Goal: Use online tool/utility: Utilize a website feature to perform a specific function

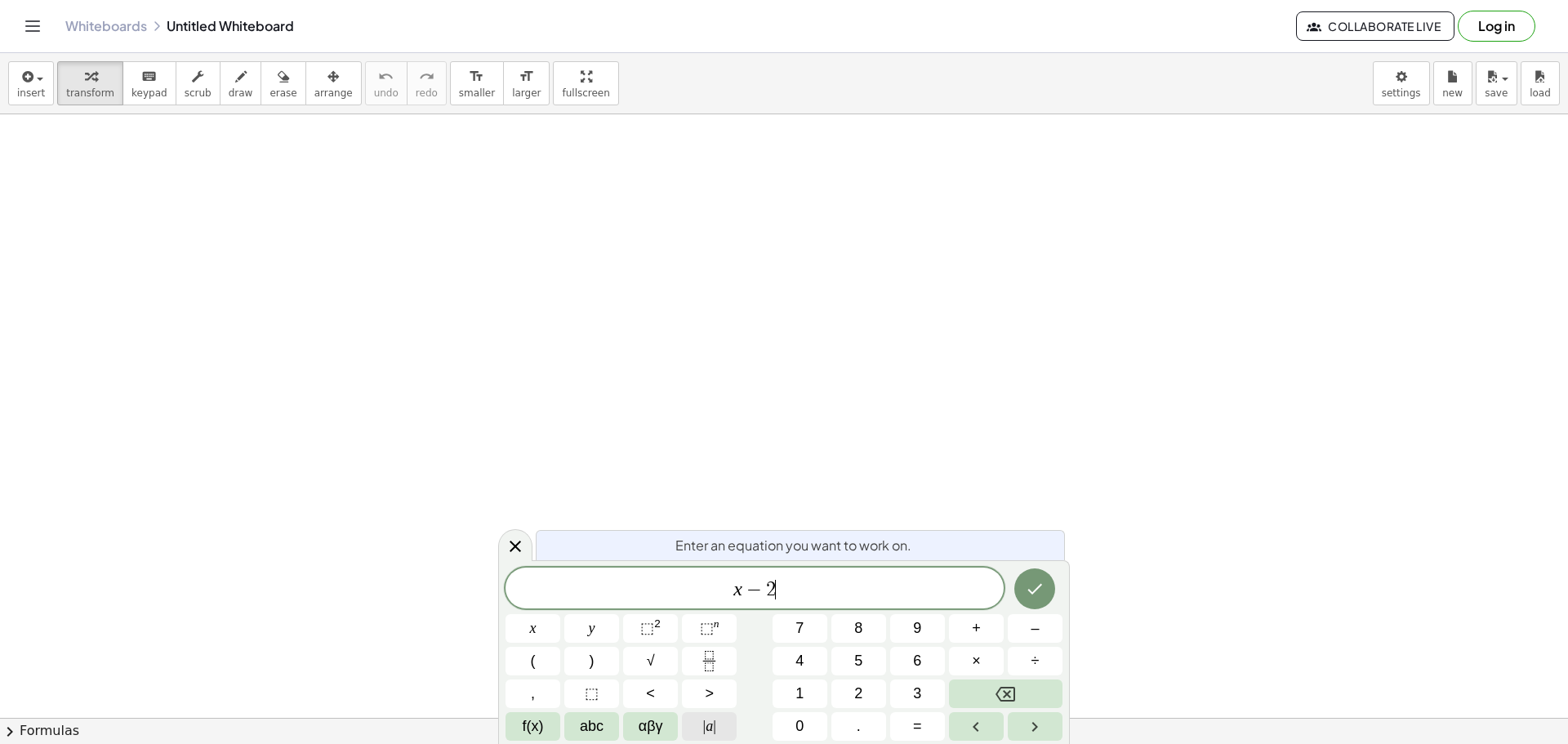
click at [718, 721] on button "| a |" at bounding box center [709, 726] width 55 height 29
click at [950, 701] on button "Backspace" at bounding box center [1006, 693] width 114 height 29
click at [605, 684] on button "⬚" at bounding box center [591, 693] width 55 height 29
click at [978, 683] on button "Backspace" at bounding box center [1006, 693] width 114 height 29
click at [1032, 659] on span "÷" at bounding box center [1035, 660] width 8 height 22
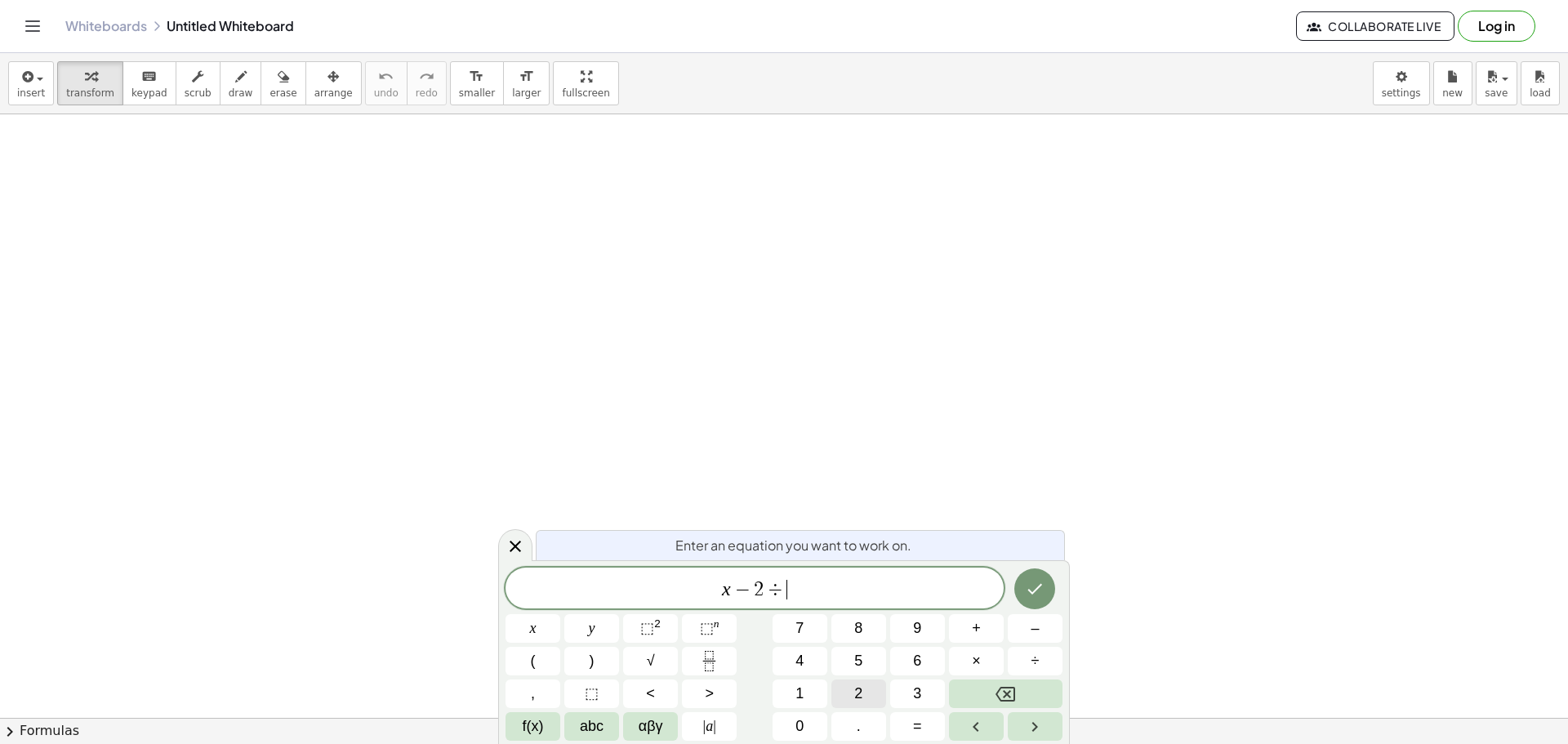
click at [872, 705] on button "2" at bounding box center [858, 693] width 55 height 29
click at [609, 719] on button "abc" at bounding box center [591, 726] width 55 height 29
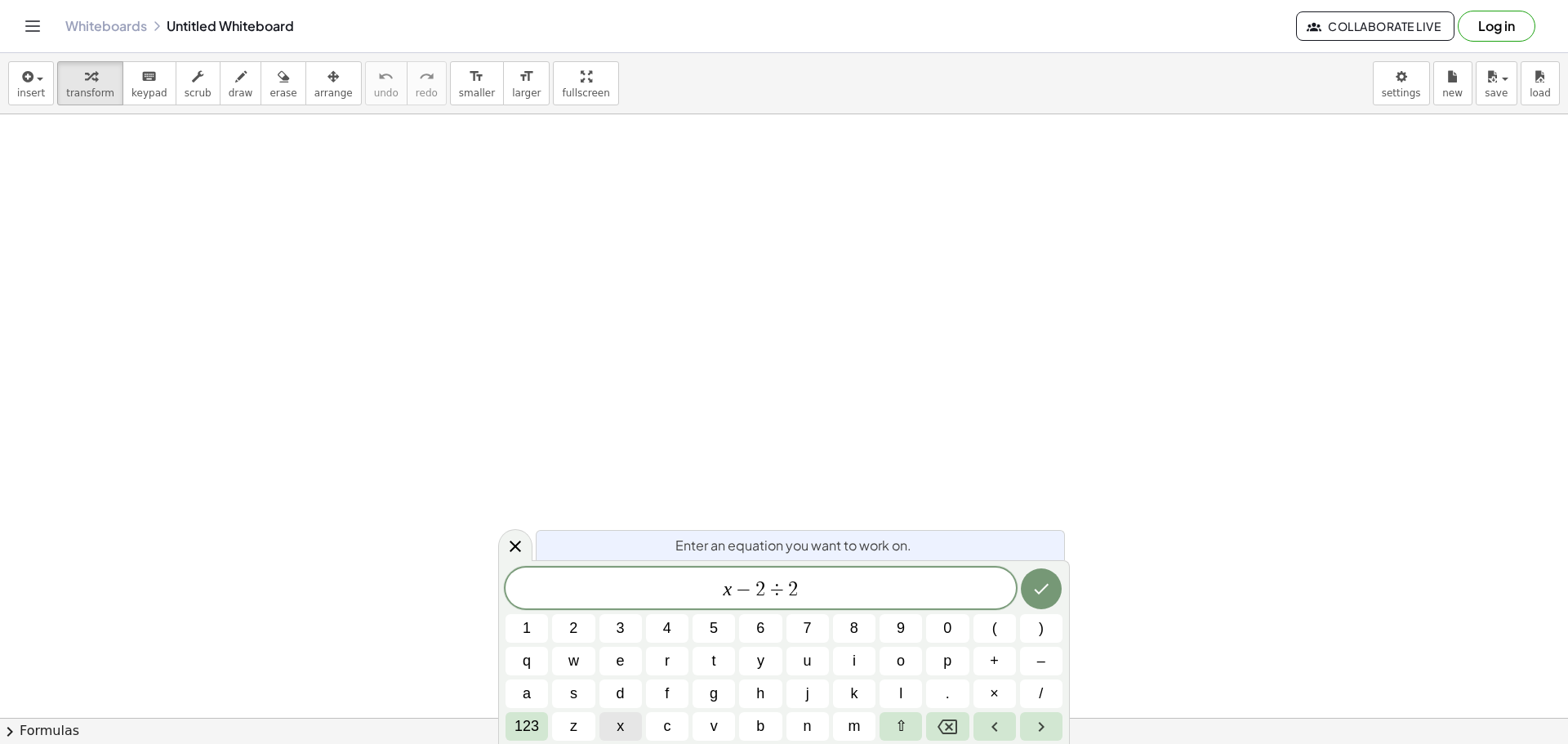
click at [615, 734] on button "x" at bounding box center [620, 726] width 42 height 29
click at [533, 720] on span "123" at bounding box center [526, 726] width 24 height 22
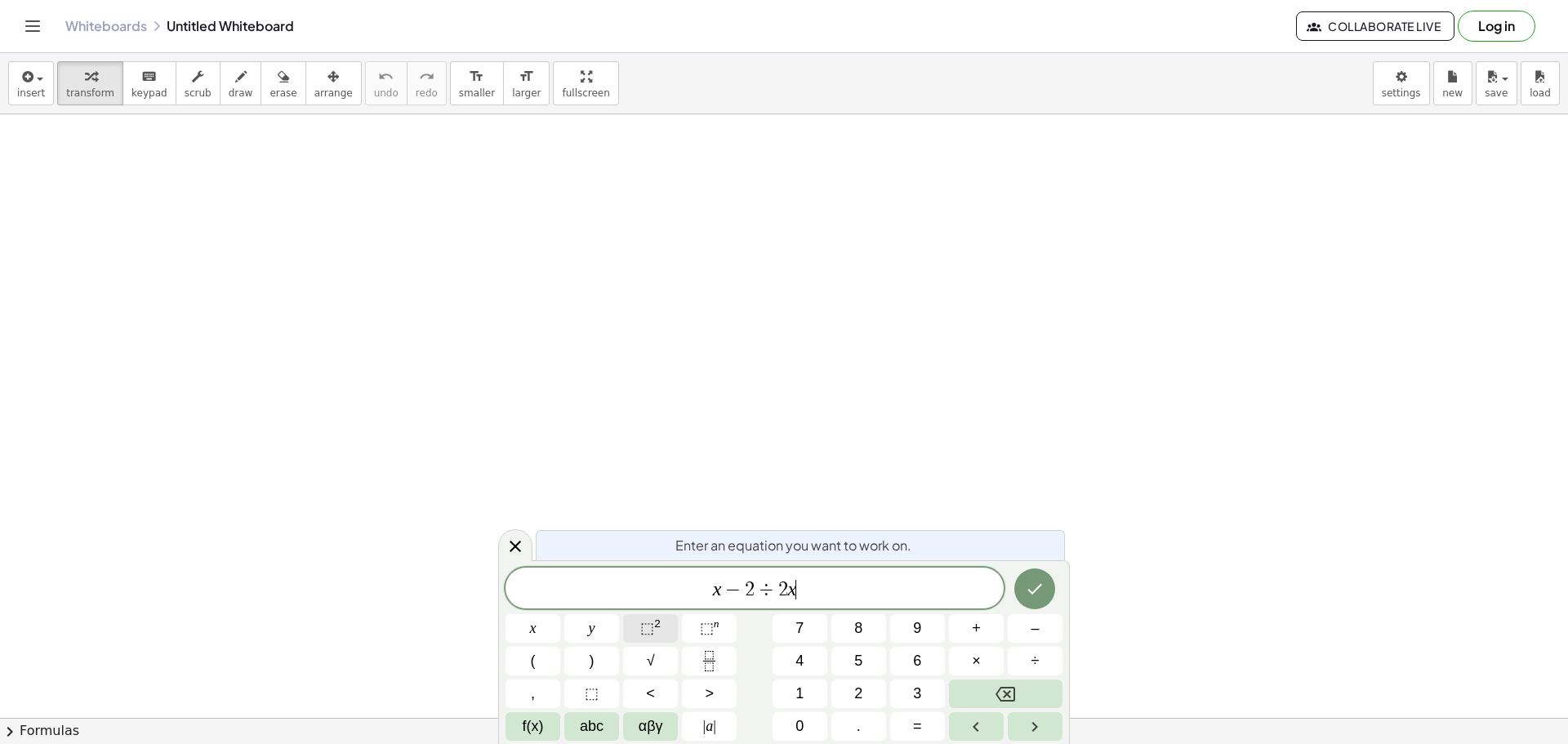
click at [658, 632] on span "⬚ 2" at bounding box center [650, 628] width 21 height 22
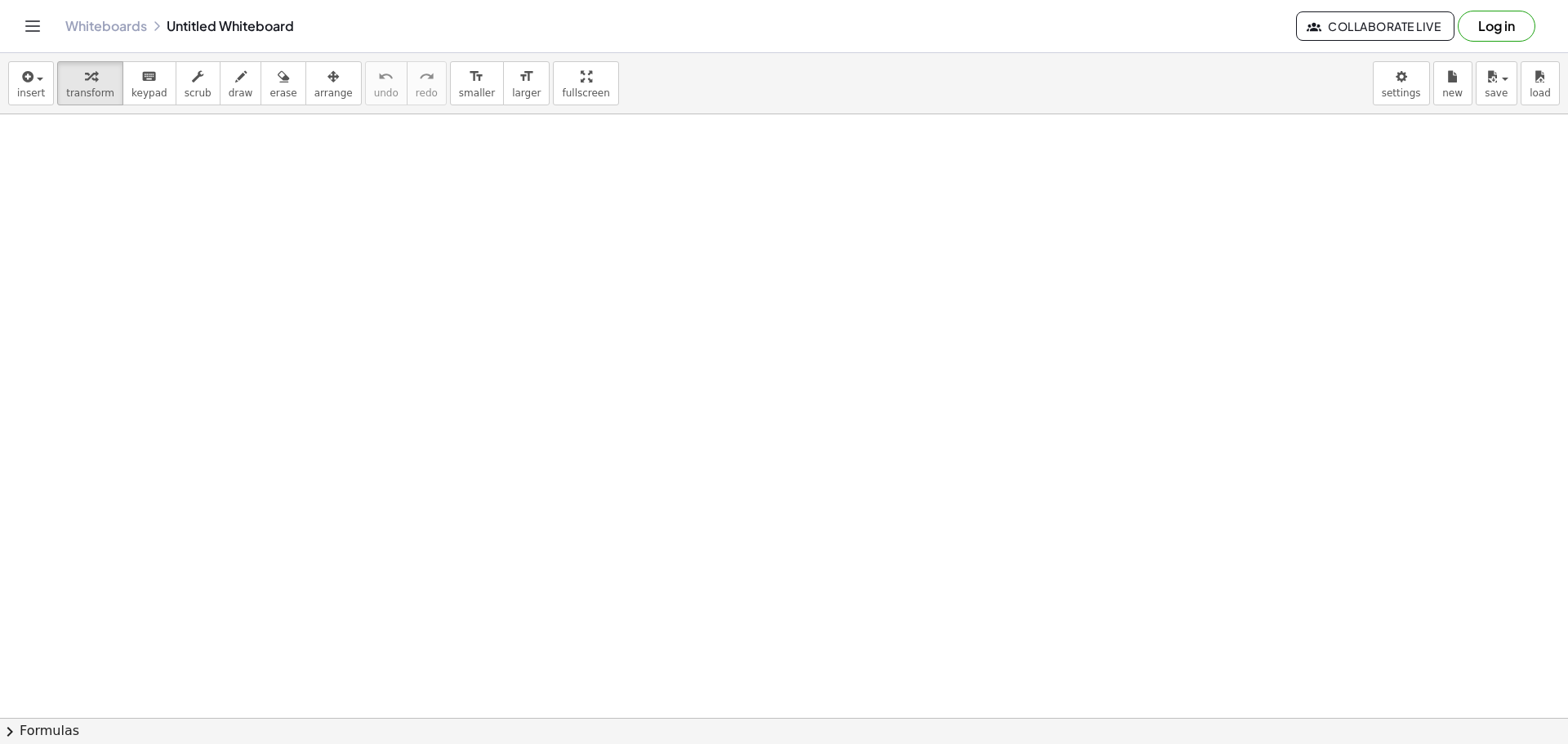
click at [160, 63] on button "keyboard keypad" at bounding box center [150, 83] width 54 height 44
drag, startPoint x: 148, startPoint y: 150, endPoint x: 136, endPoint y: 141, distance: 15.0
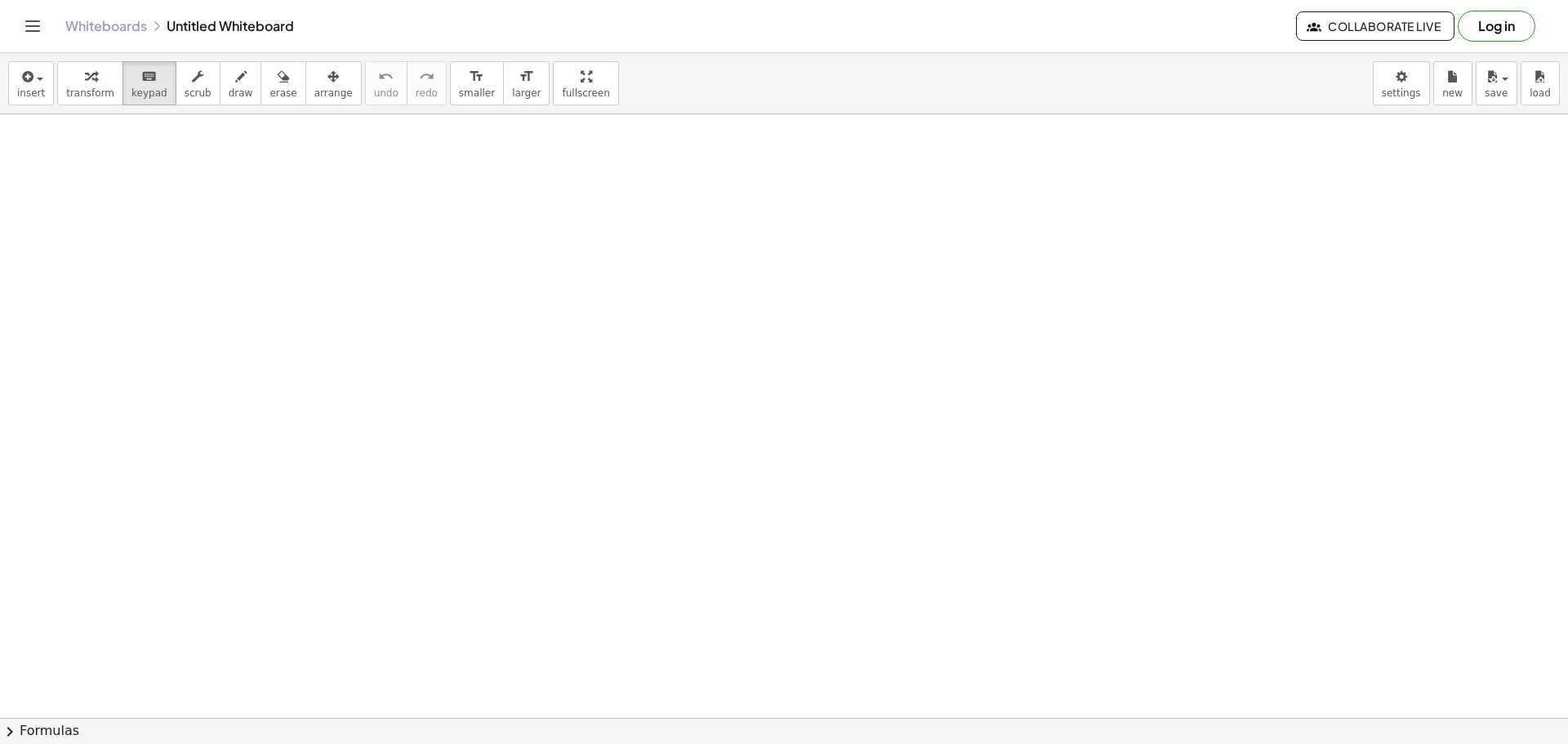
click at [108, 97] on button "transform" at bounding box center [89, 83] width 66 height 44
click at [42, 75] on button "insert" at bounding box center [31, 83] width 46 height 44
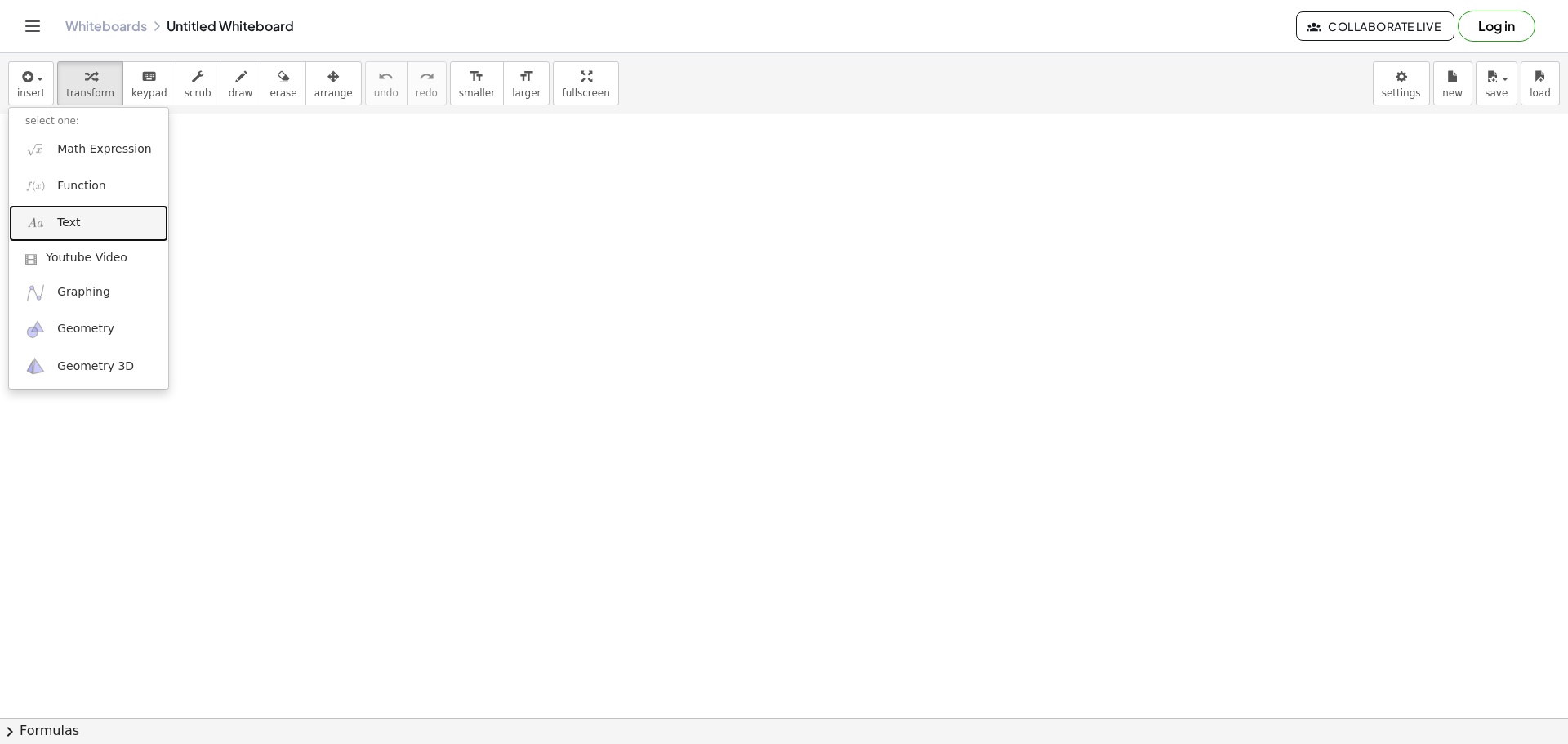
click at [71, 213] on link "Text" at bounding box center [88, 223] width 159 height 37
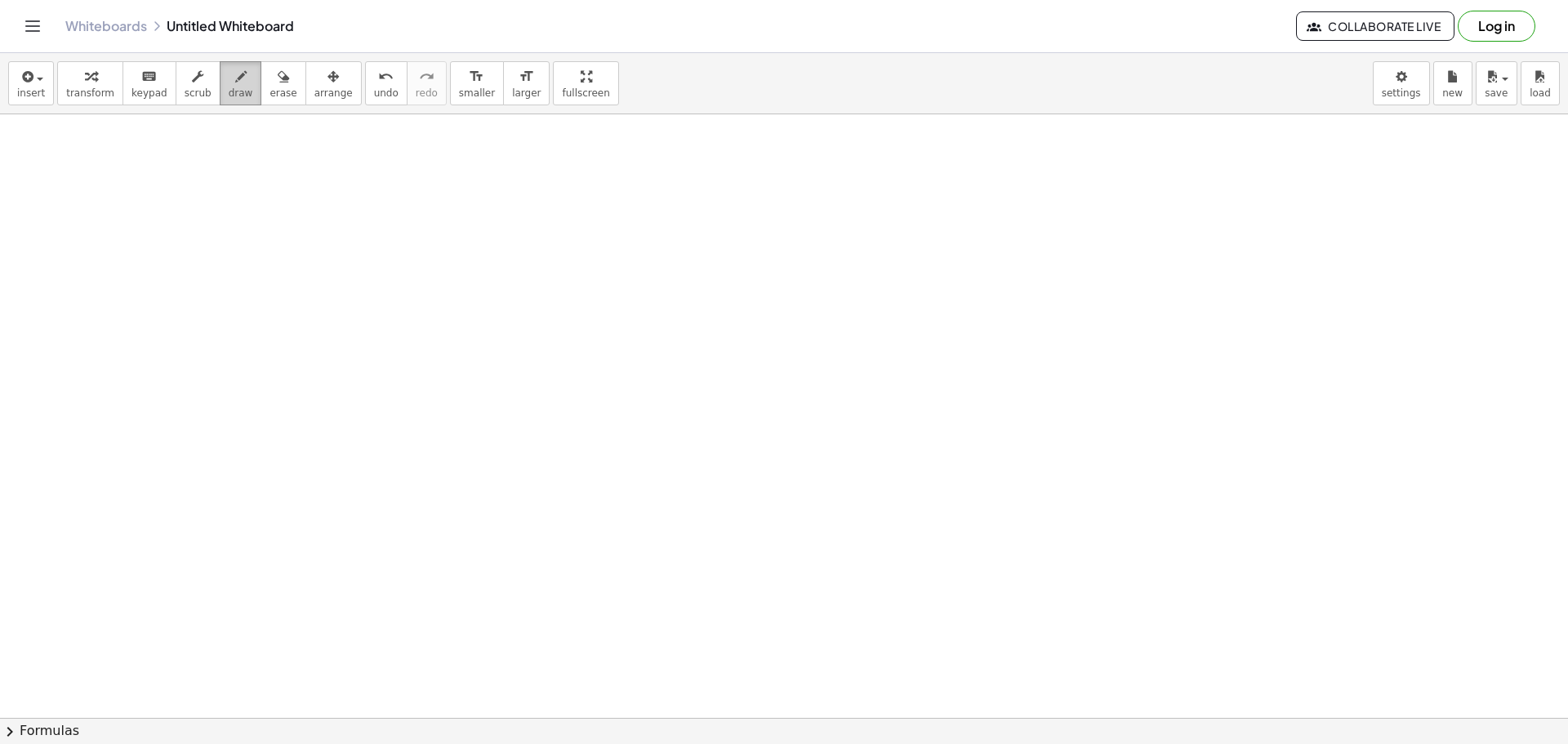
click at [228, 78] on div "button" at bounding box center [240, 76] width 24 height 20
drag, startPoint x: 211, startPoint y: 167, endPoint x: 304, endPoint y: 197, distance: 97.7
click at [365, 103] on button "undo undo" at bounding box center [386, 83] width 42 height 44
drag, startPoint x: 258, startPoint y: 132, endPoint x: 300, endPoint y: 142, distance: 43.2
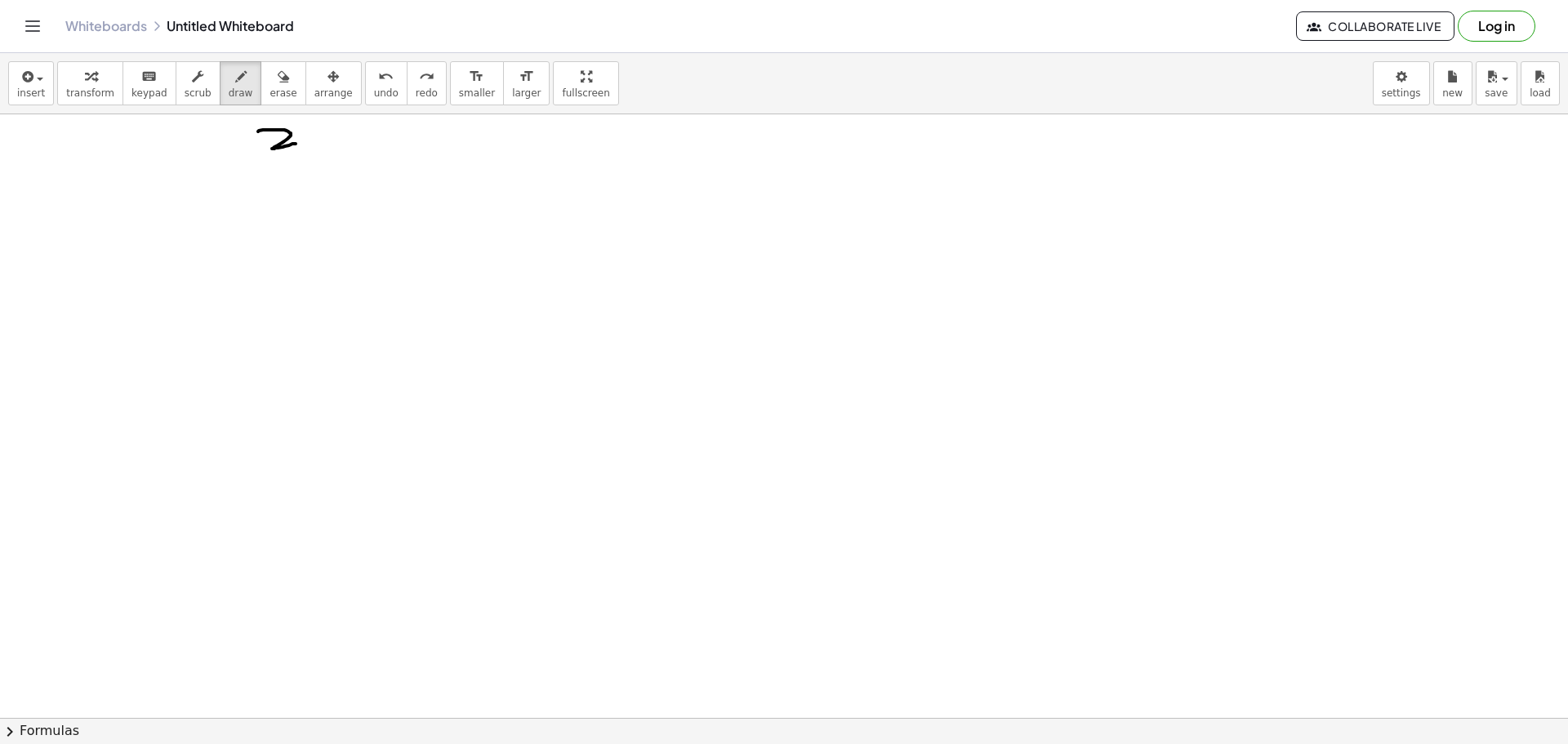
drag, startPoint x: 173, startPoint y: 134, endPoint x: 198, endPoint y: 143, distance: 26.6
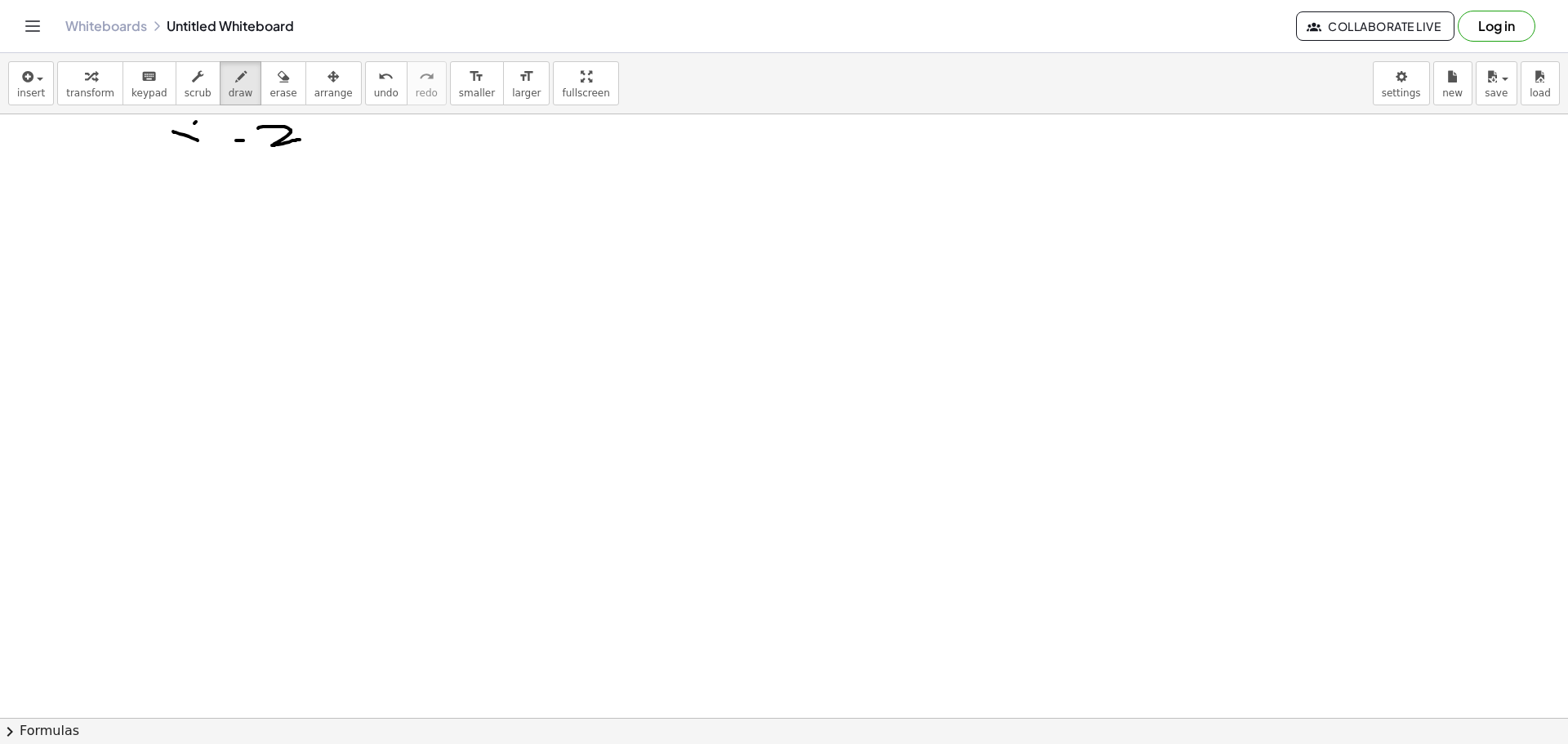
drag, startPoint x: 196, startPoint y: 122, endPoint x: 173, endPoint y: 146, distance: 33.2
drag, startPoint x: 324, startPoint y: 150, endPoint x: 586, endPoint y: 115, distance: 264.3
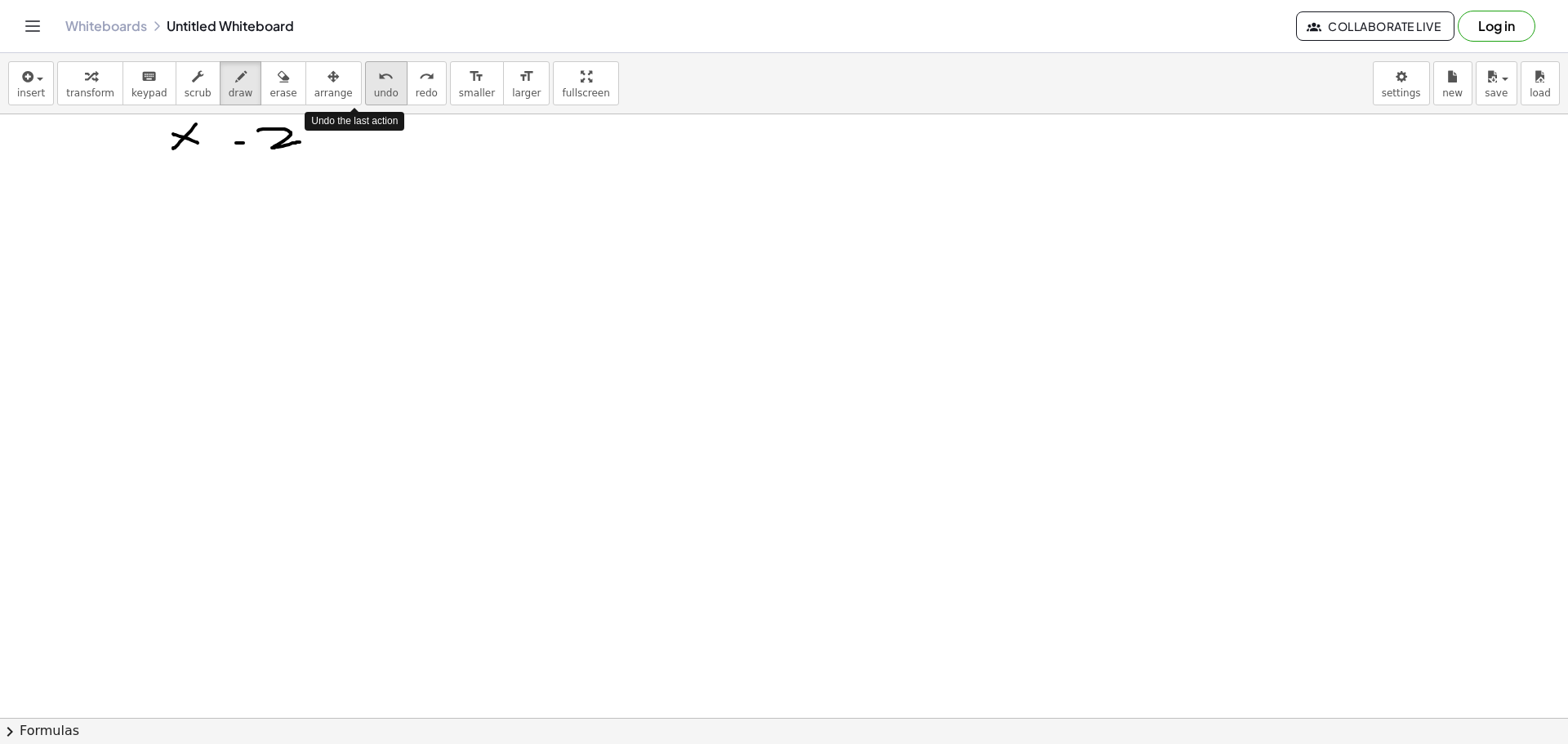
click at [367, 83] on button "undo undo" at bounding box center [386, 83] width 42 height 44
drag, startPoint x: 356, startPoint y: 139, endPoint x: 600, endPoint y: 130, distance: 244.2
drag, startPoint x: 354, startPoint y: 139, endPoint x: 355, endPoint y: 164, distance: 25.0
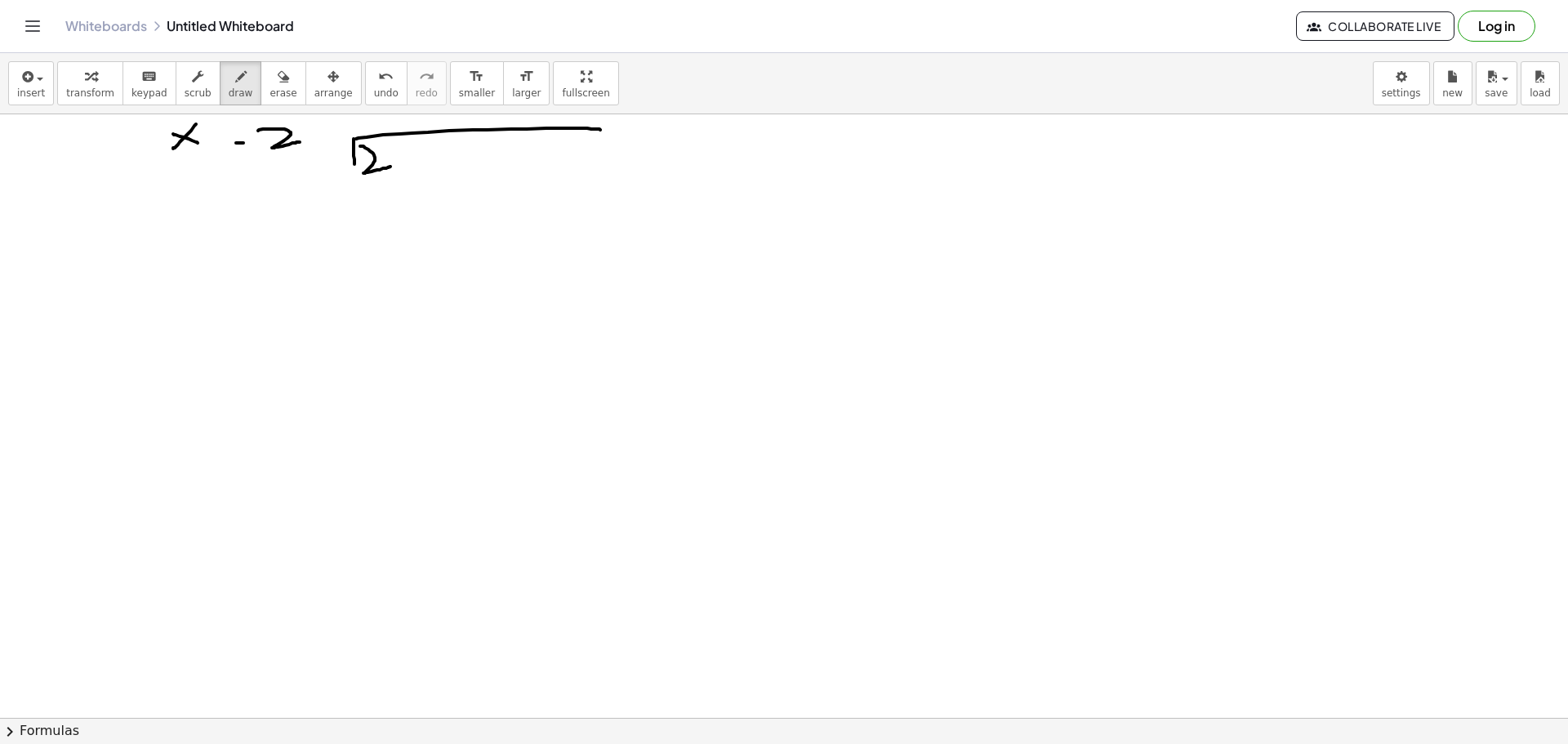
drag, startPoint x: 360, startPoint y: 146, endPoint x: 400, endPoint y: 165, distance: 44.3
drag, startPoint x: 406, startPoint y: 148, endPoint x: 443, endPoint y: 177, distance: 47.0
drag, startPoint x: 439, startPoint y: 152, endPoint x: 409, endPoint y: 171, distance: 35.5
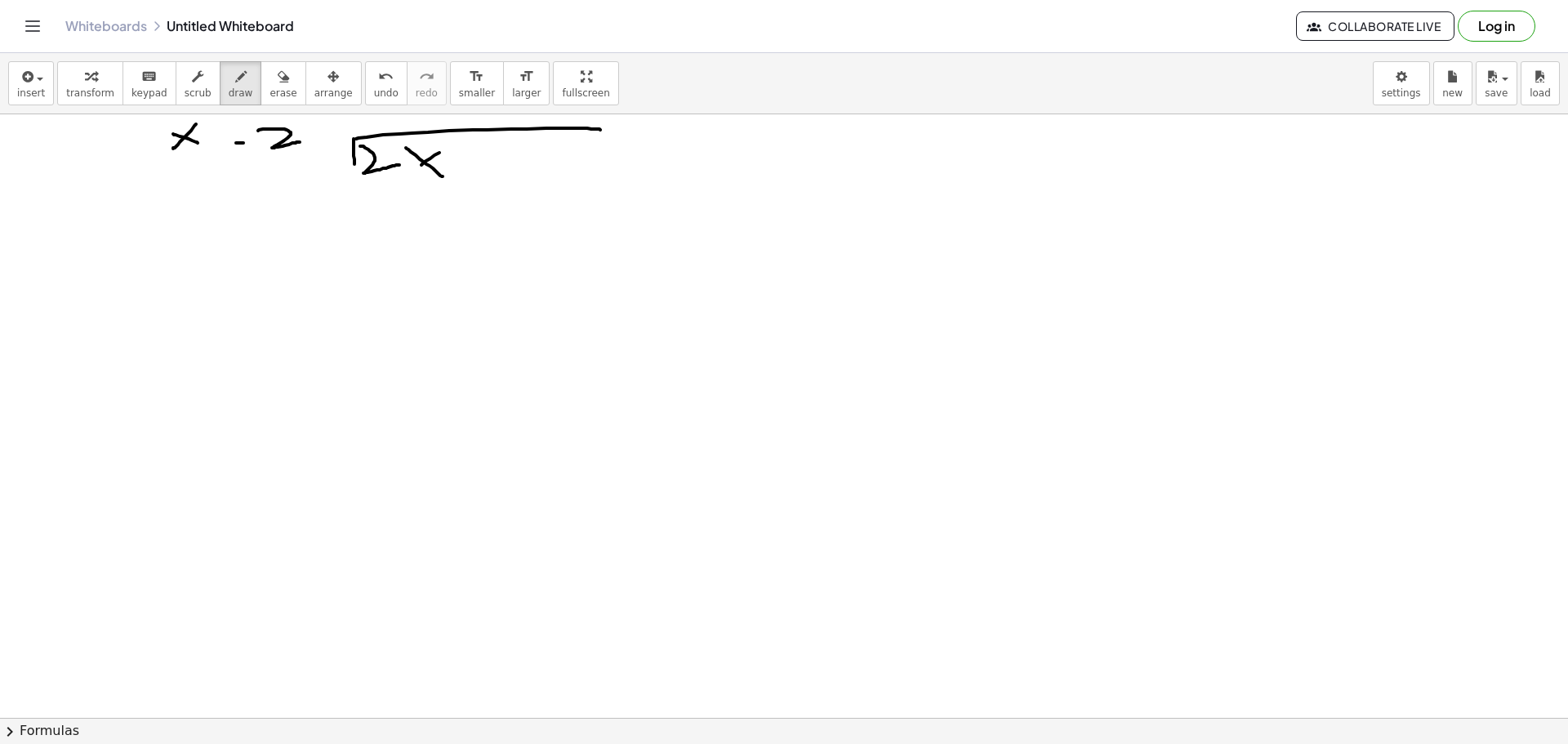
drag, startPoint x: 447, startPoint y: 137, endPoint x: 442, endPoint y: 154, distance: 17.7
drag, startPoint x: 486, startPoint y: 156, endPoint x: 488, endPoint y: 170, distance: 14.1
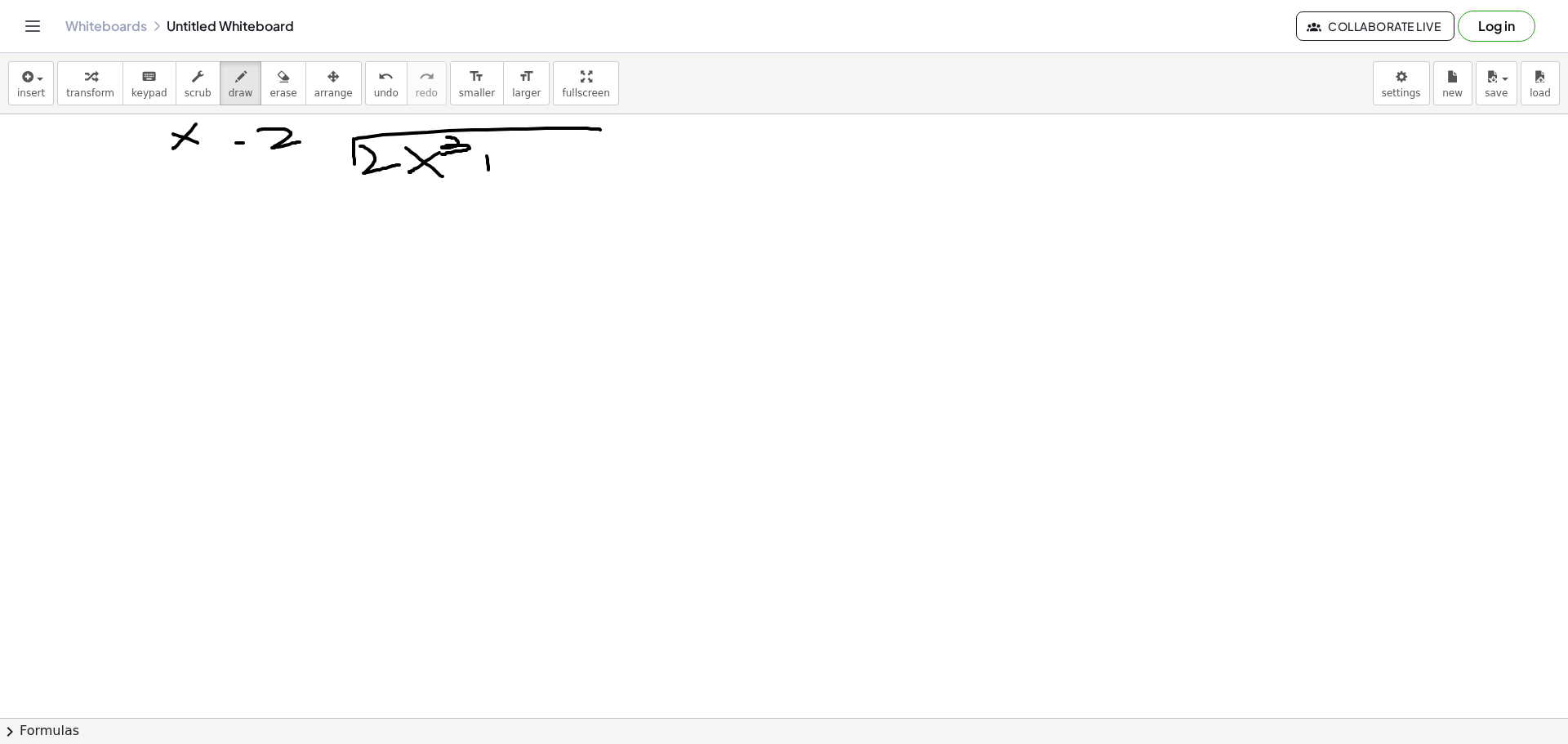
drag, startPoint x: 484, startPoint y: 169, endPoint x: 521, endPoint y: 161, distance: 37.9
drag, startPoint x: 486, startPoint y: 158, endPoint x: 489, endPoint y: 172, distance: 14.3
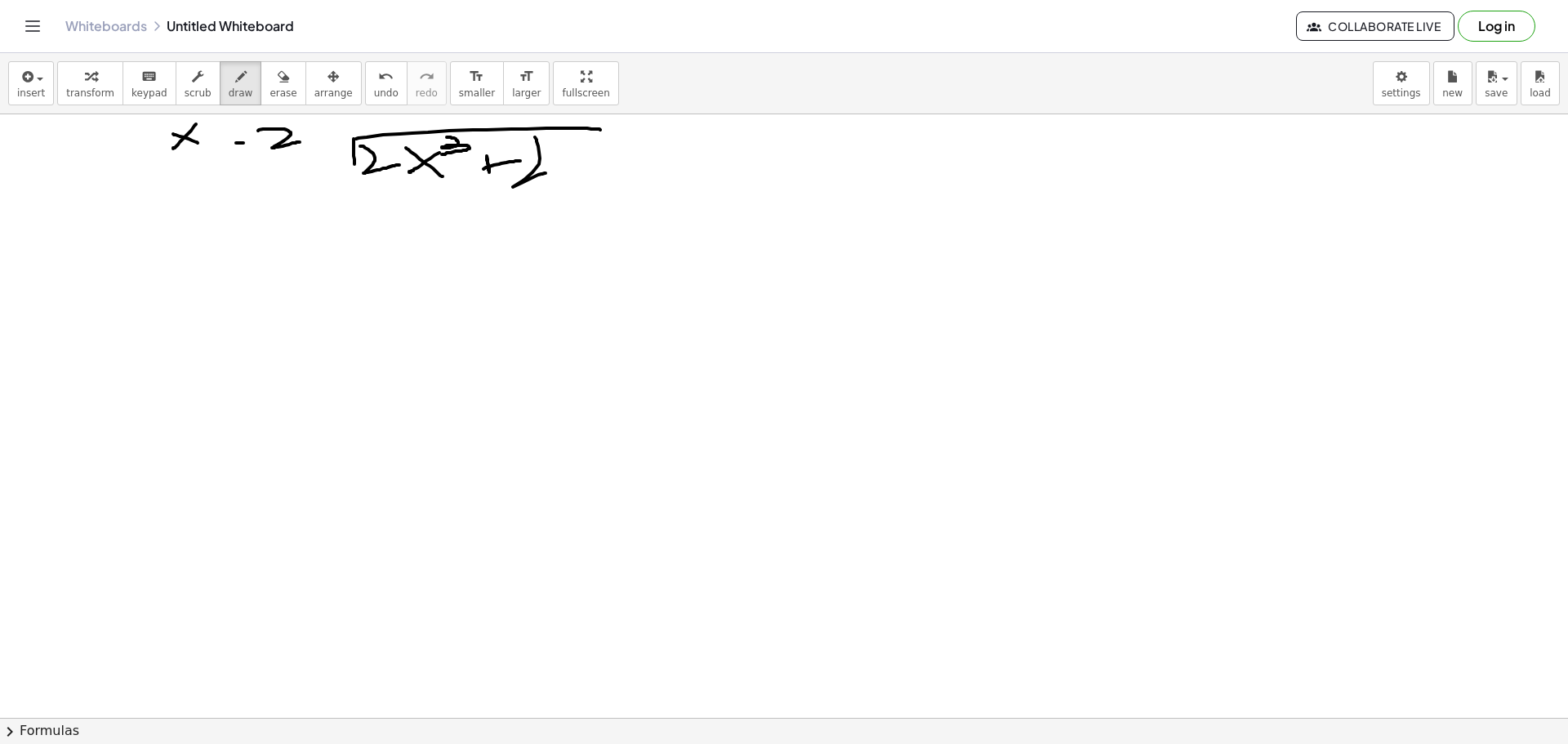
drag, startPoint x: 535, startPoint y: 137, endPoint x: 502, endPoint y: 216, distance: 85.6
click at [365, 86] on button "undo undo" at bounding box center [386, 83] width 42 height 44
drag, startPoint x: 530, startPoint y: 144, endPoint x: 530, endPoint y: 167, distance: 23.0
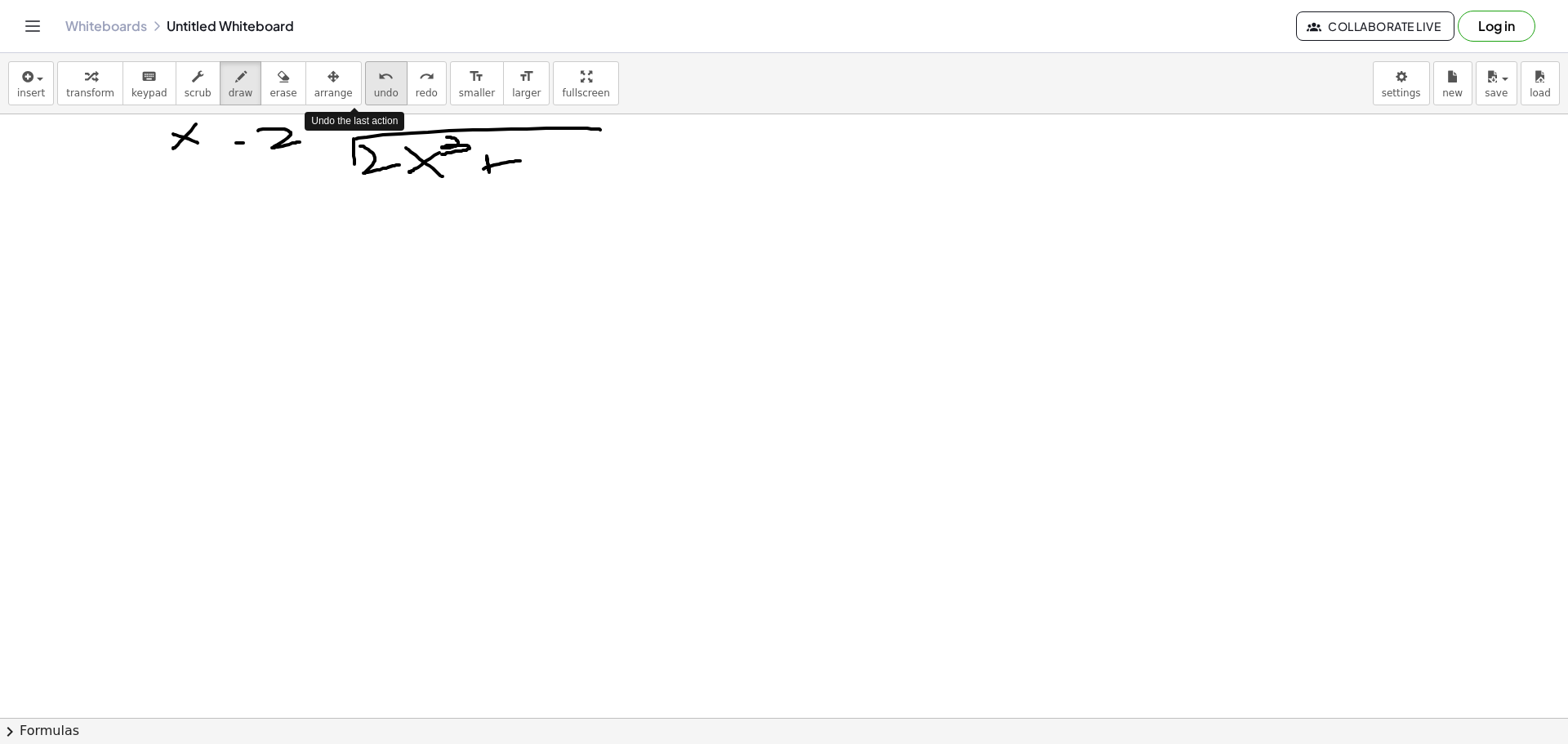
click at [374, 93] on span "undo" at bounding box center [386, 93] width 24 height 12
drag, startPoint x: 360, startPoint y: 93, endPoint x: 364, endPoint y: 83, distance: 10.8
click at [365, 83] on button "undo undo" at bounding box center [386, 83] width 42 height 44
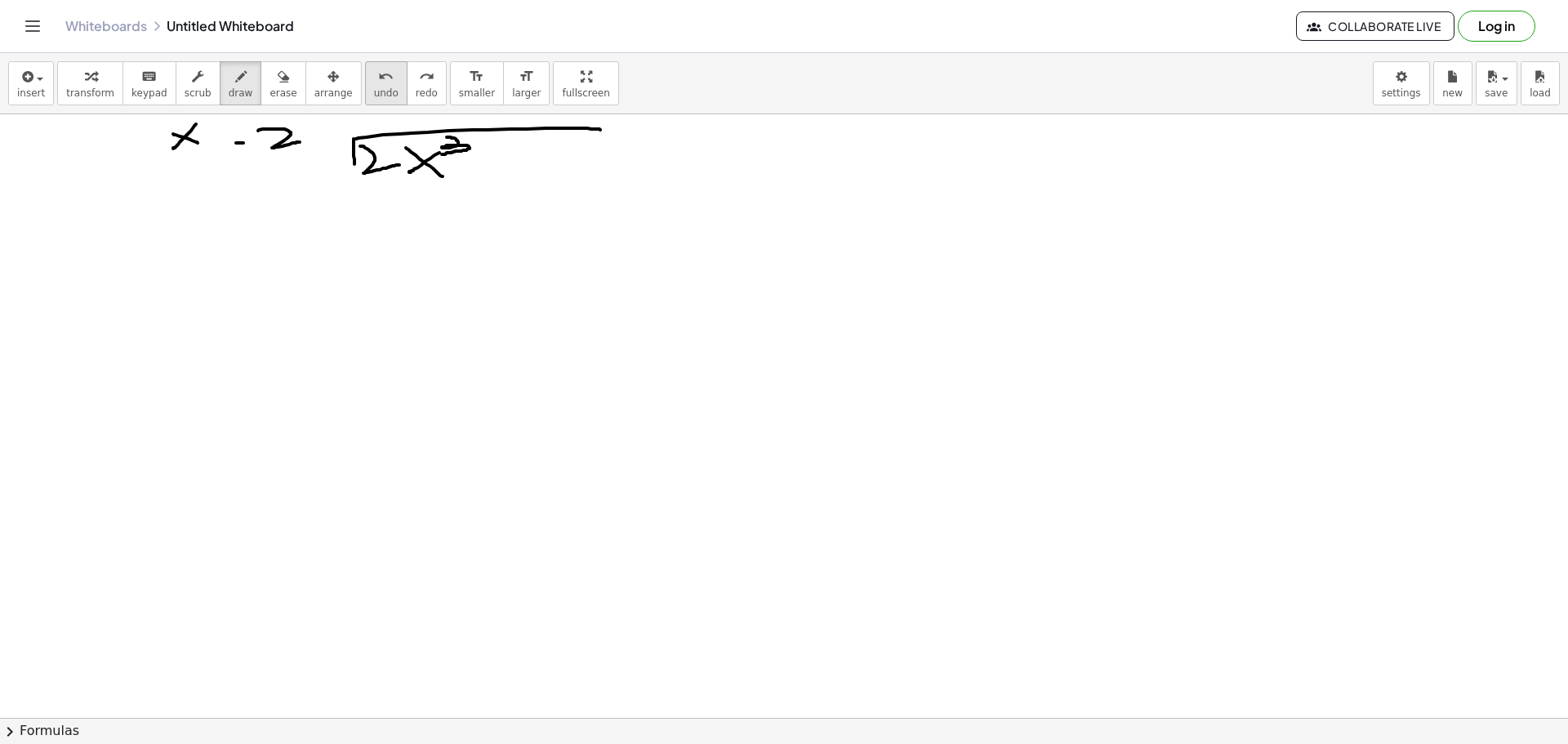
click at [374, 83] on div "undo" at bounding box center [386, 76] width 24 height 20
drag, startPoint x: 494, startPoint y: 150, endPoint x: 494, endPoint y: 186, distance: 36.0
drag, startPoint x: 478, startPoint y: 164, endPoint x: 509, endPoint y: 165, distance: 31.0
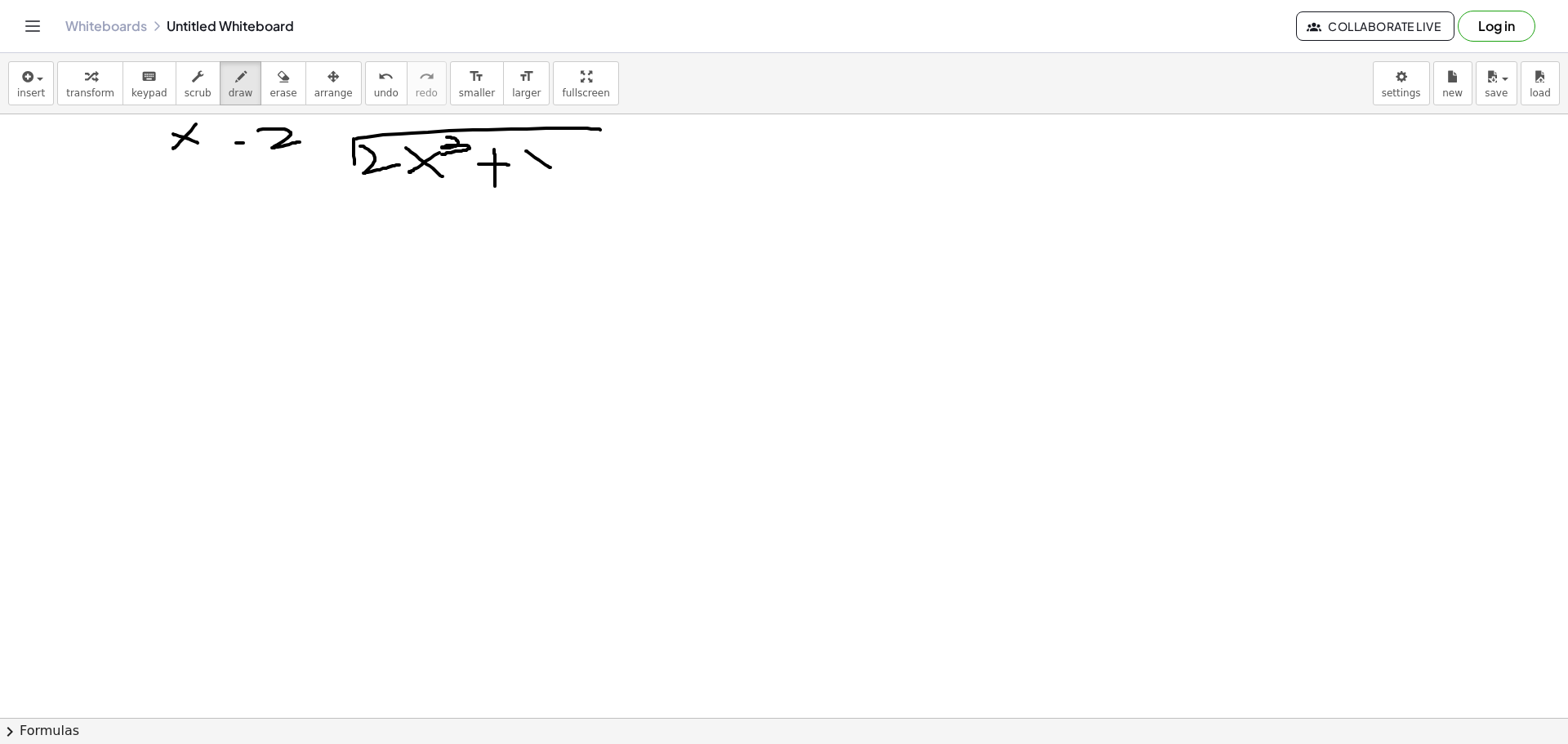
drag, startPoint x: 526, startPoint y: 151, endPoint x: 558, endPoint y: 173, distance: 38.8
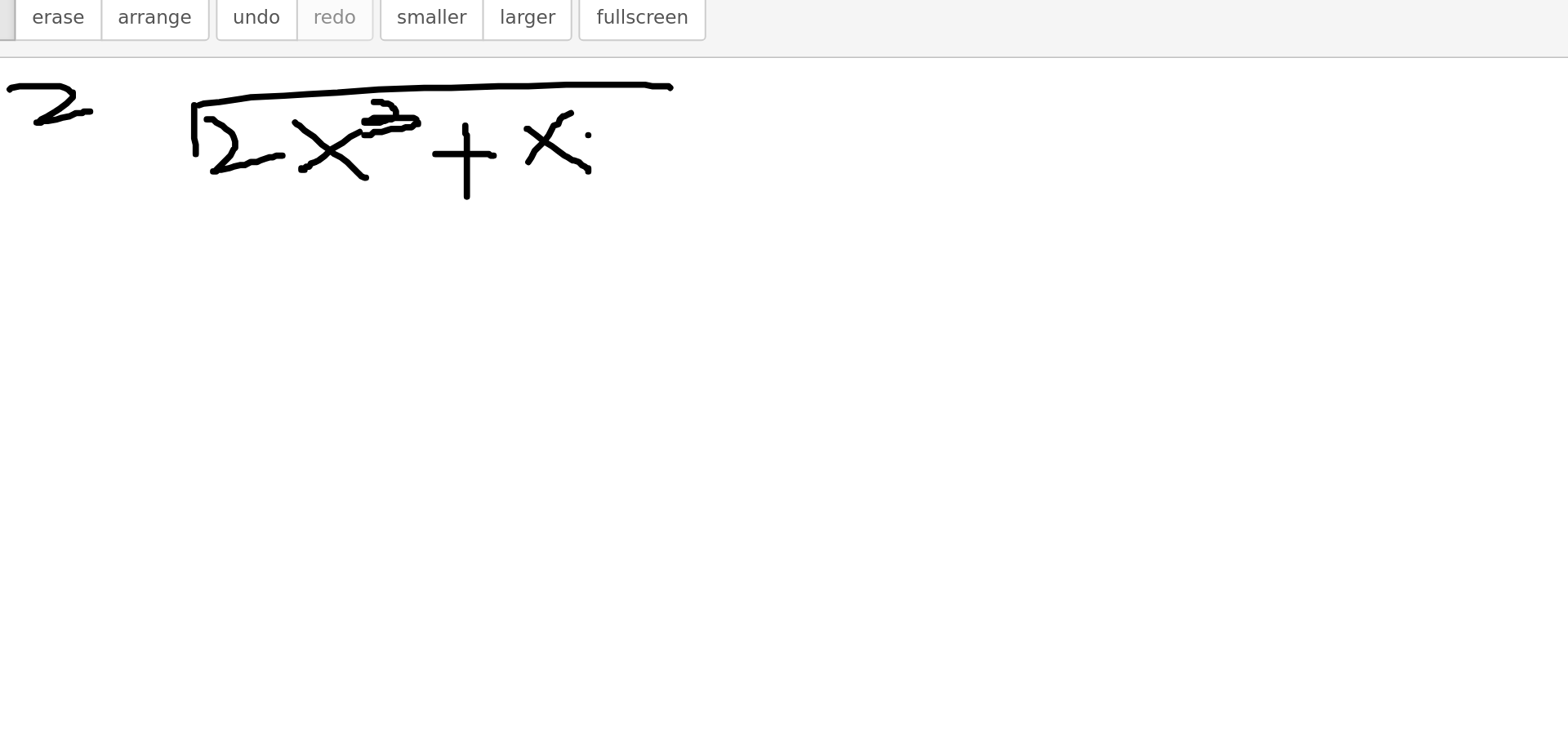
drag, startPoint x: 527, startPoint y: 168, endPoint x: 553, endPoint y: 142, distance: 36.8
drag, startPoint x: 557, startPoint y: 133, endPoint x: 575, endPoint y: 144, distance: 21.1
drag, startPoint x: 590, startPoint y: 158, endPoint x: 608, endPoint y: 159, distance: 18.0
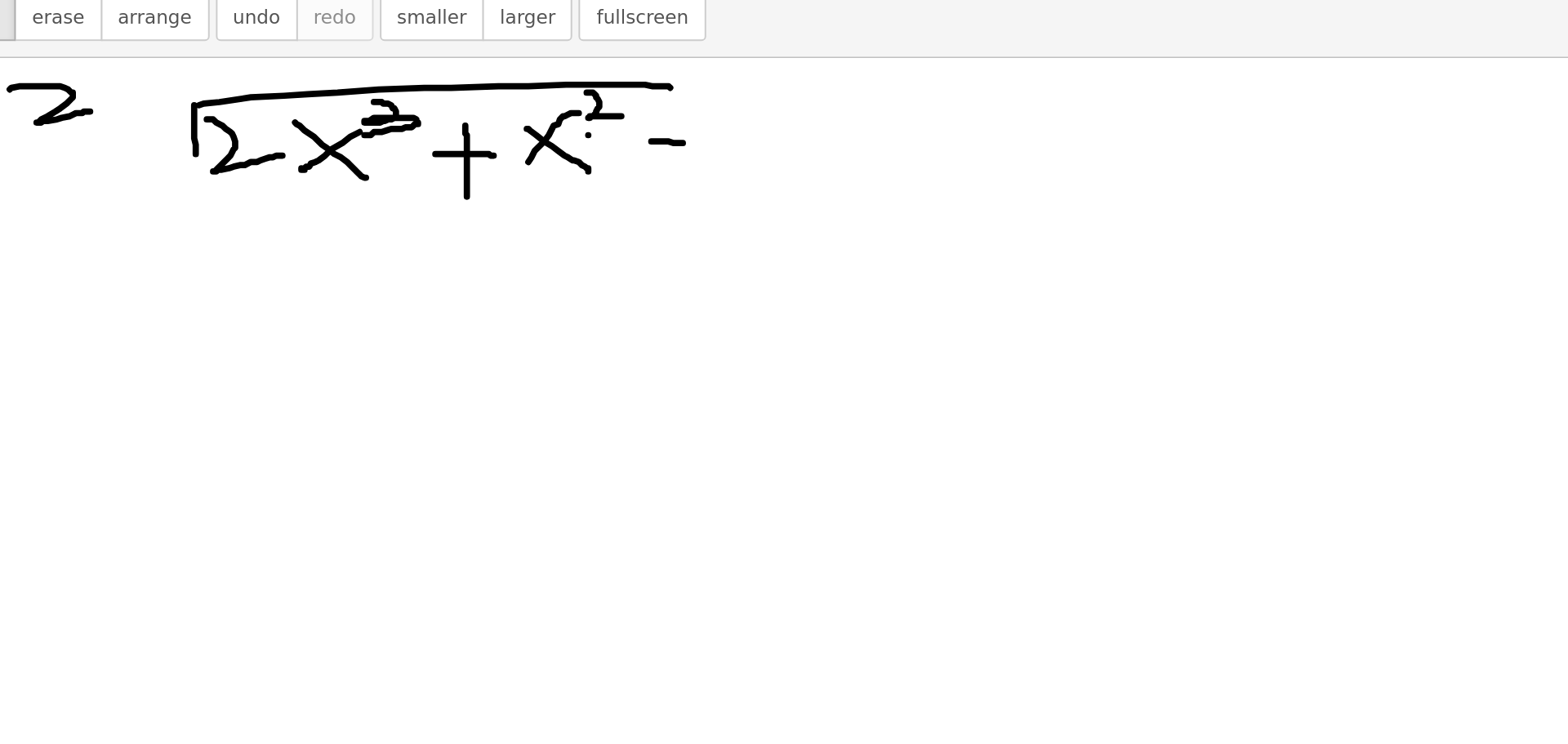
drag, startPoint x: 628, startPoint y: 135, endPoint x: 632, endPoint y: 181, distance: 46.2
drag, startPoint x: 673, startPoint y: 152, endPoint x: 706, endPoint y: 170, distance: 37.6
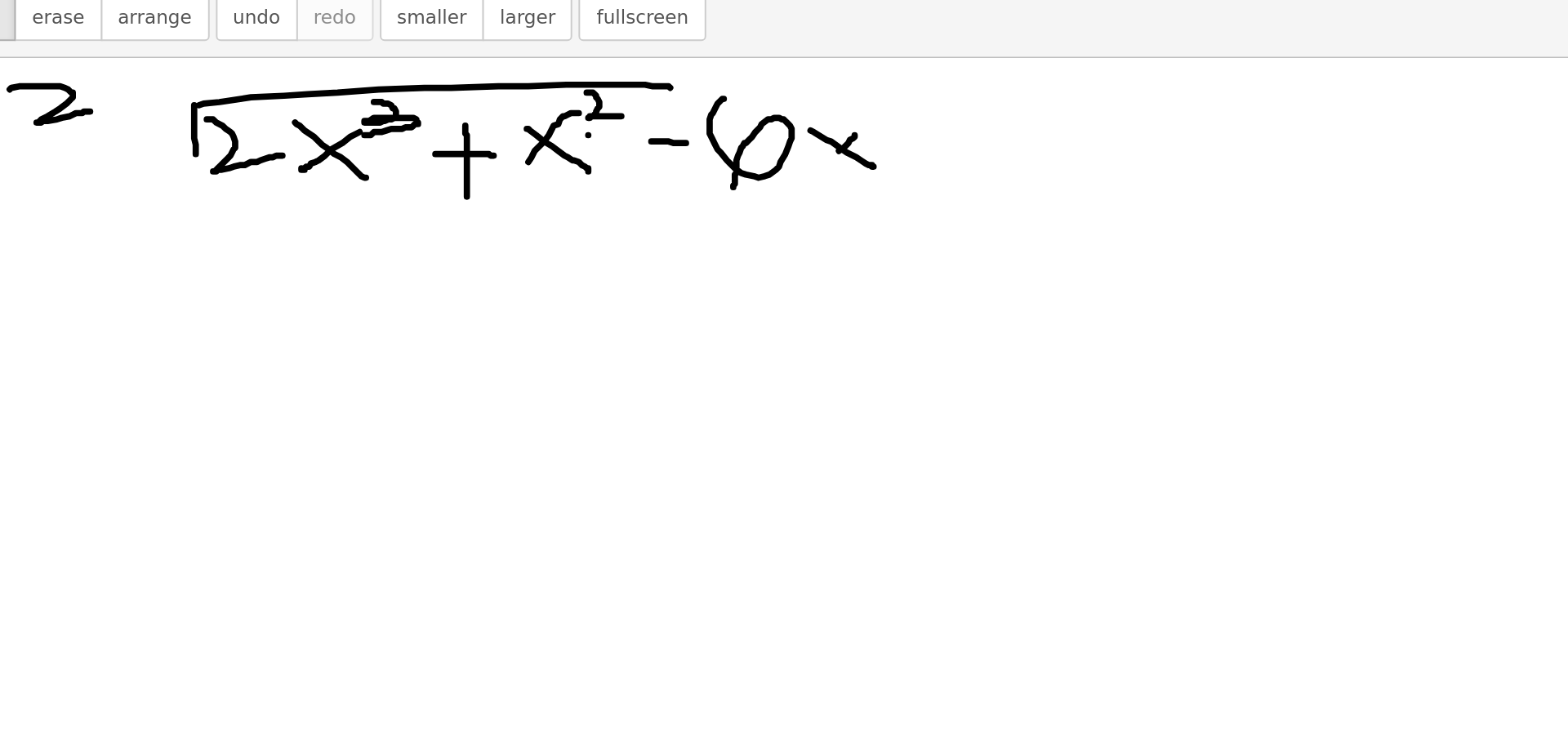
drag, startPoint x: 696, startPoint y: 154, endPoint x: 658, endPoint y: 197, distance: 57.4
drag, startPoint x: 726, startPoint y: 168, endPoint x: 765, endPoint y: 162, distance: 39.5
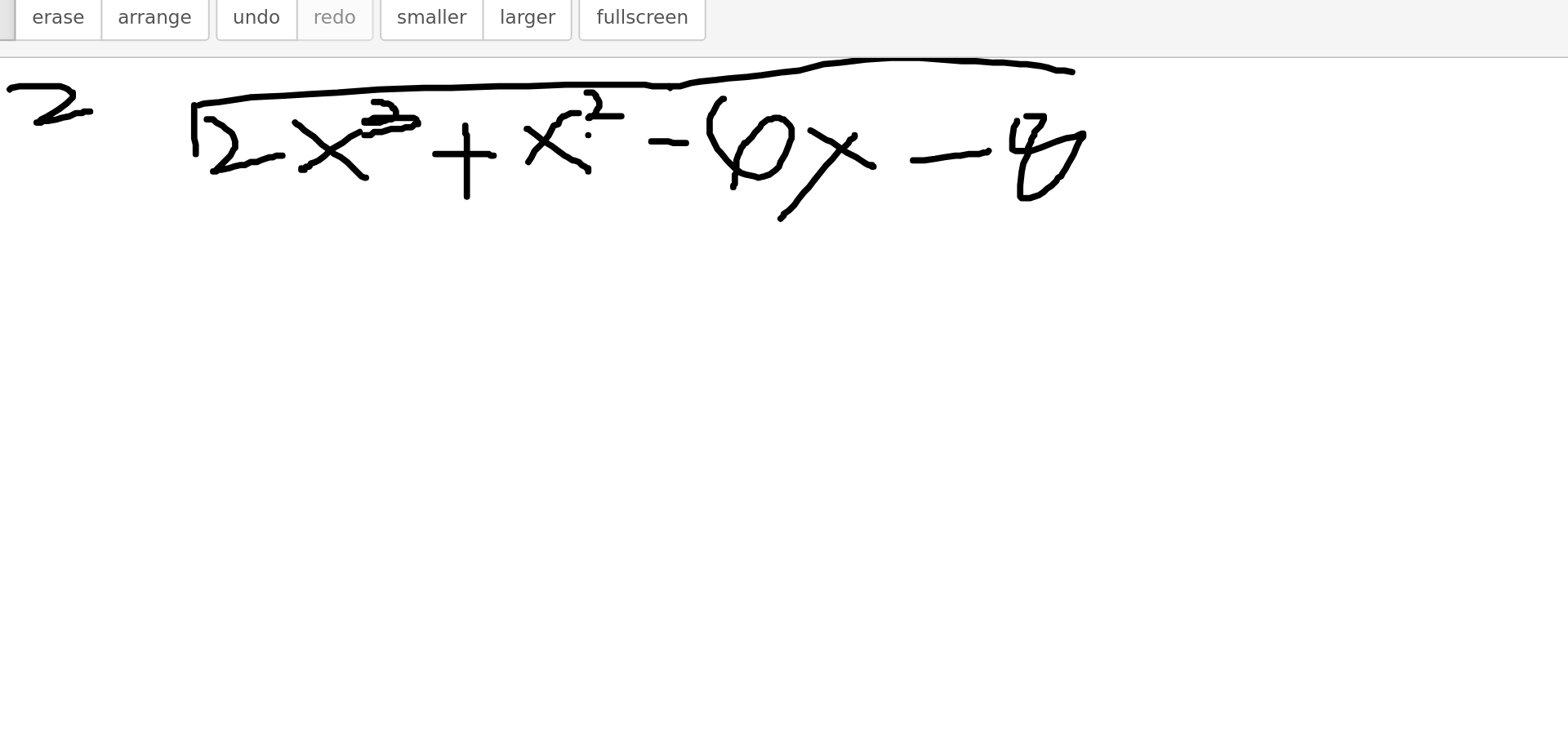
drag, startPoint x: 599, startPoint y: 129, endPoint x: 822, endPoint y: 124, distance: 223.1
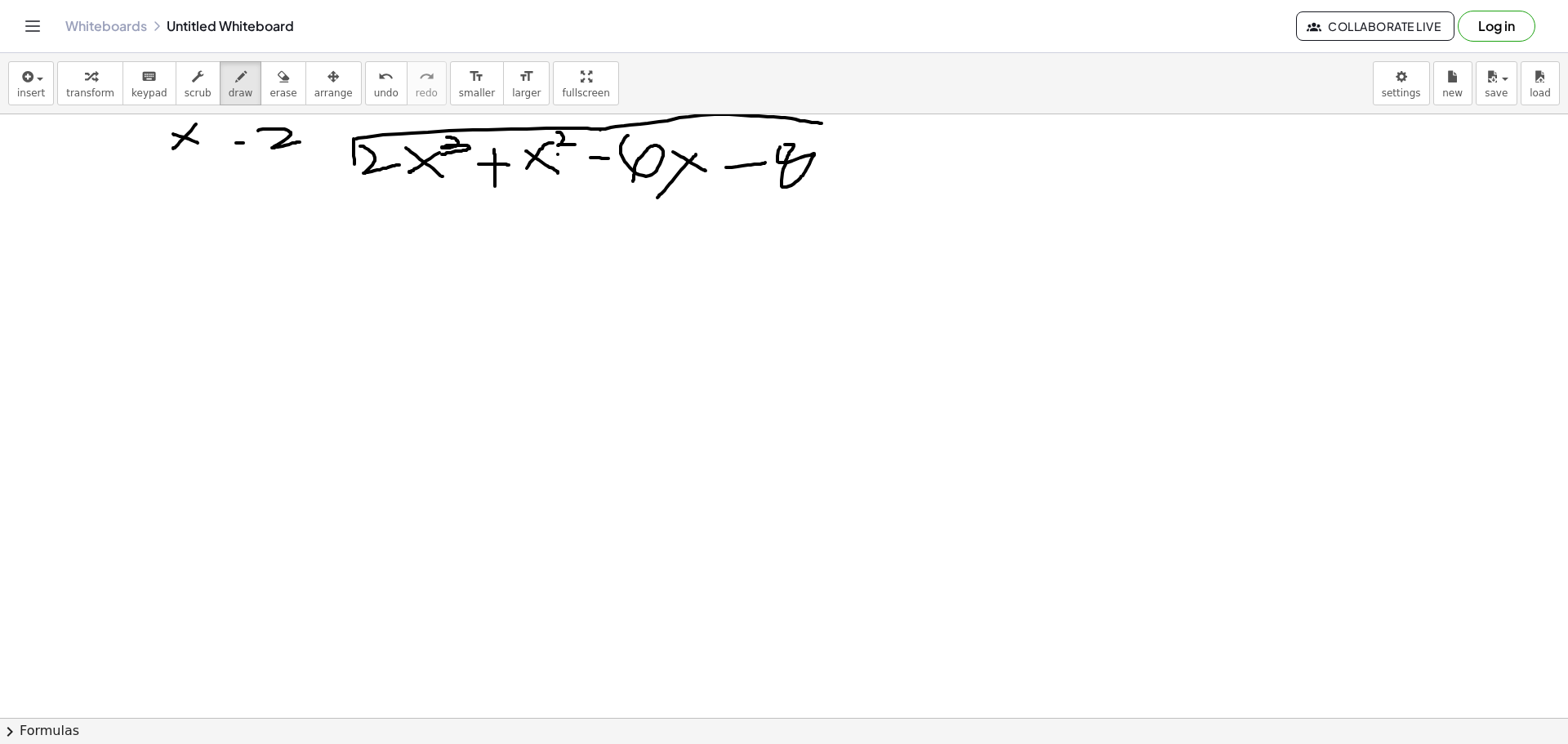
scroll to position [0, 0]
click at [86, 96] on span "transform" at bounding box center [89, 93] width 48 height 12
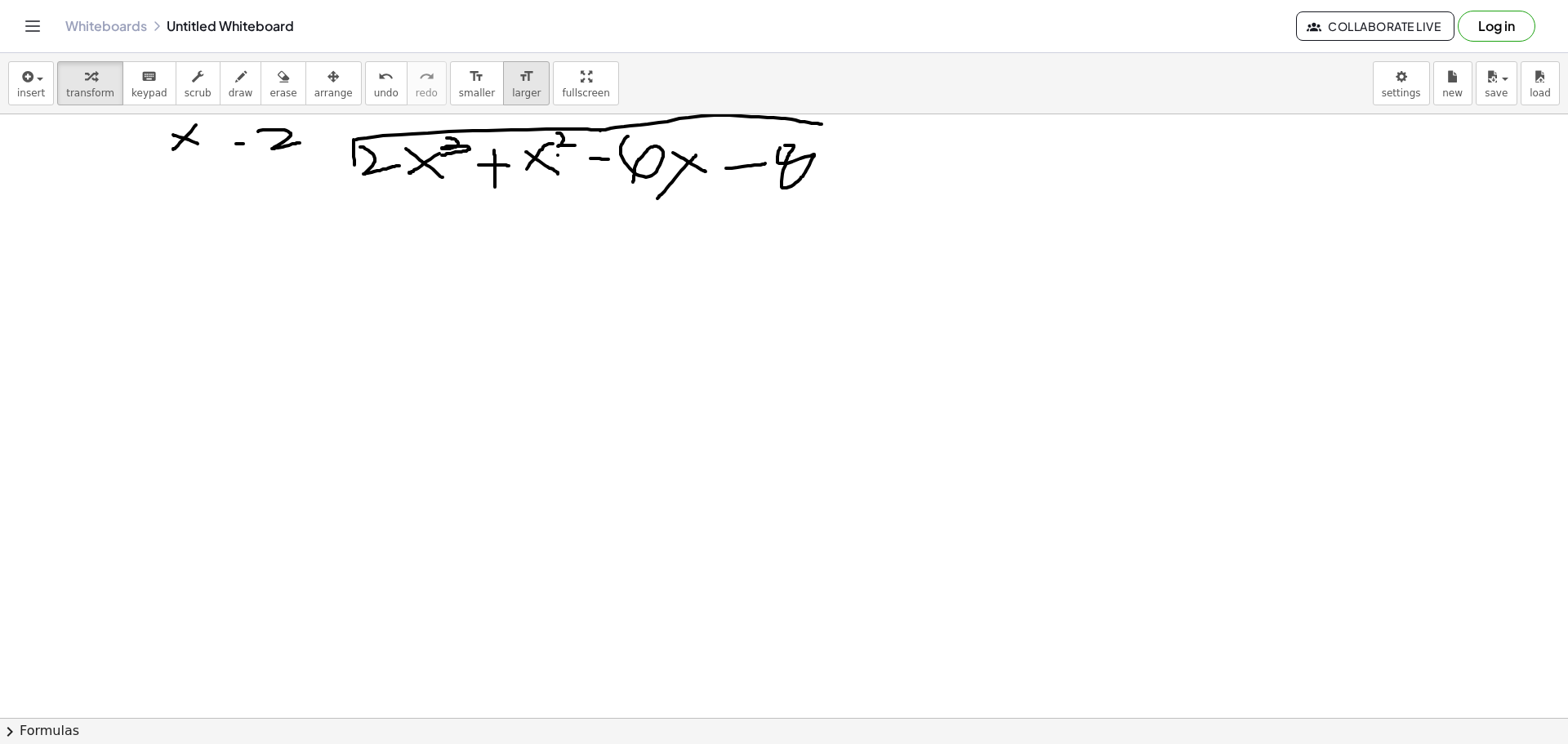
click at [512, 84] on div "format_size" at bounding box center [526, 76] width 29 height 20
click at [261, 98] on button "erase" at bounding box center [283, 83] width 45 height 44
drag, startPoint x: 371, startPoint y: 194, endPoint x: 220, endPoint y: 206, distance: 151.5
drag, startPoint x: 222, startPoint y: 83, endPoint x: 359, endPoint y: 86, distance: 137.0
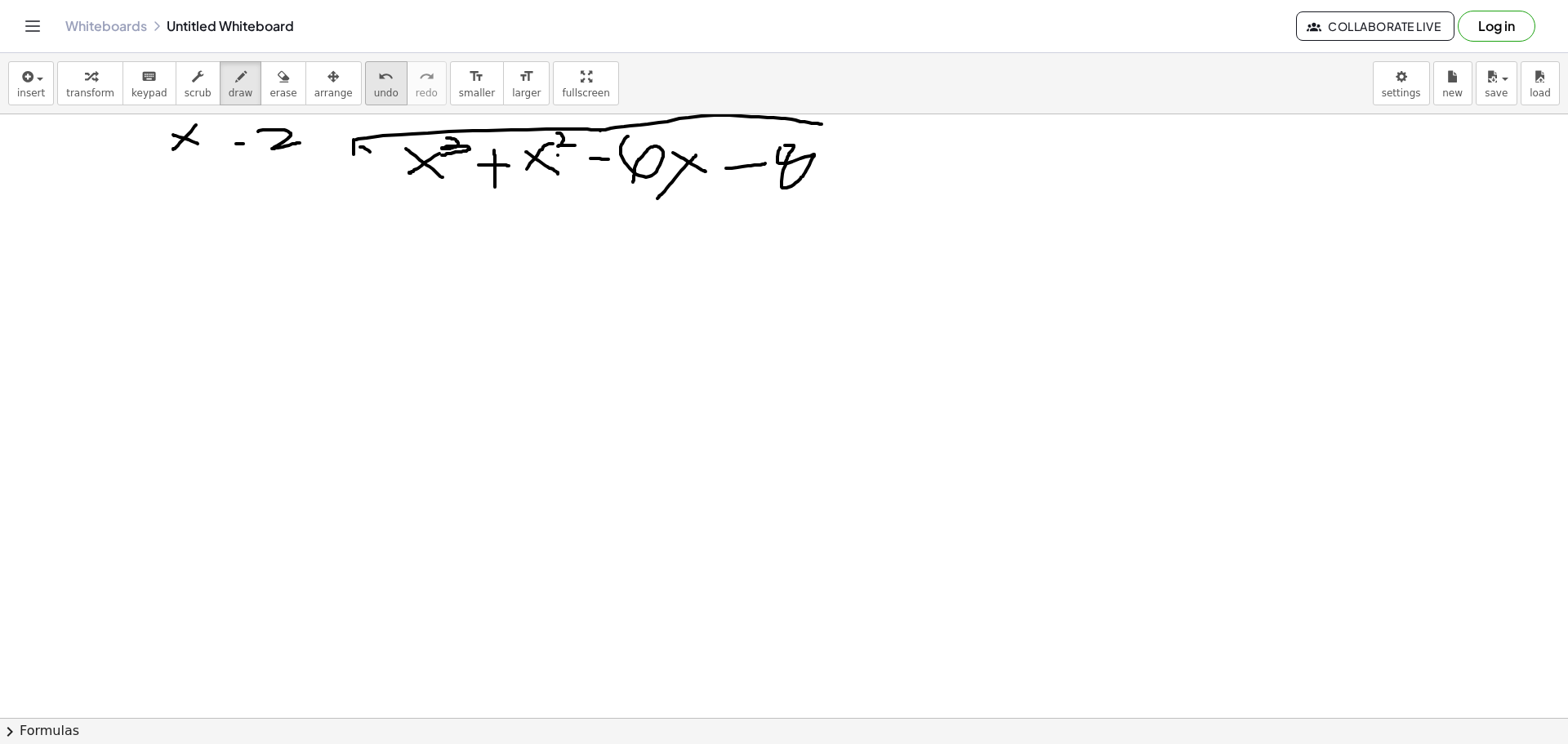
click at [359, 86] on div "insert select one: Math Expression Function Text Youtube Video Graphing Geometr…" at bounding box center [784, 84] width 1568 height 61
click at [365, 86] on button "undo undo" at bounding box center [386, 83] width 42 height 44
drag, startPoint x: 378, startPoint y: 182, endPoint x: 211, endPoint y: 176, distance: 167.1
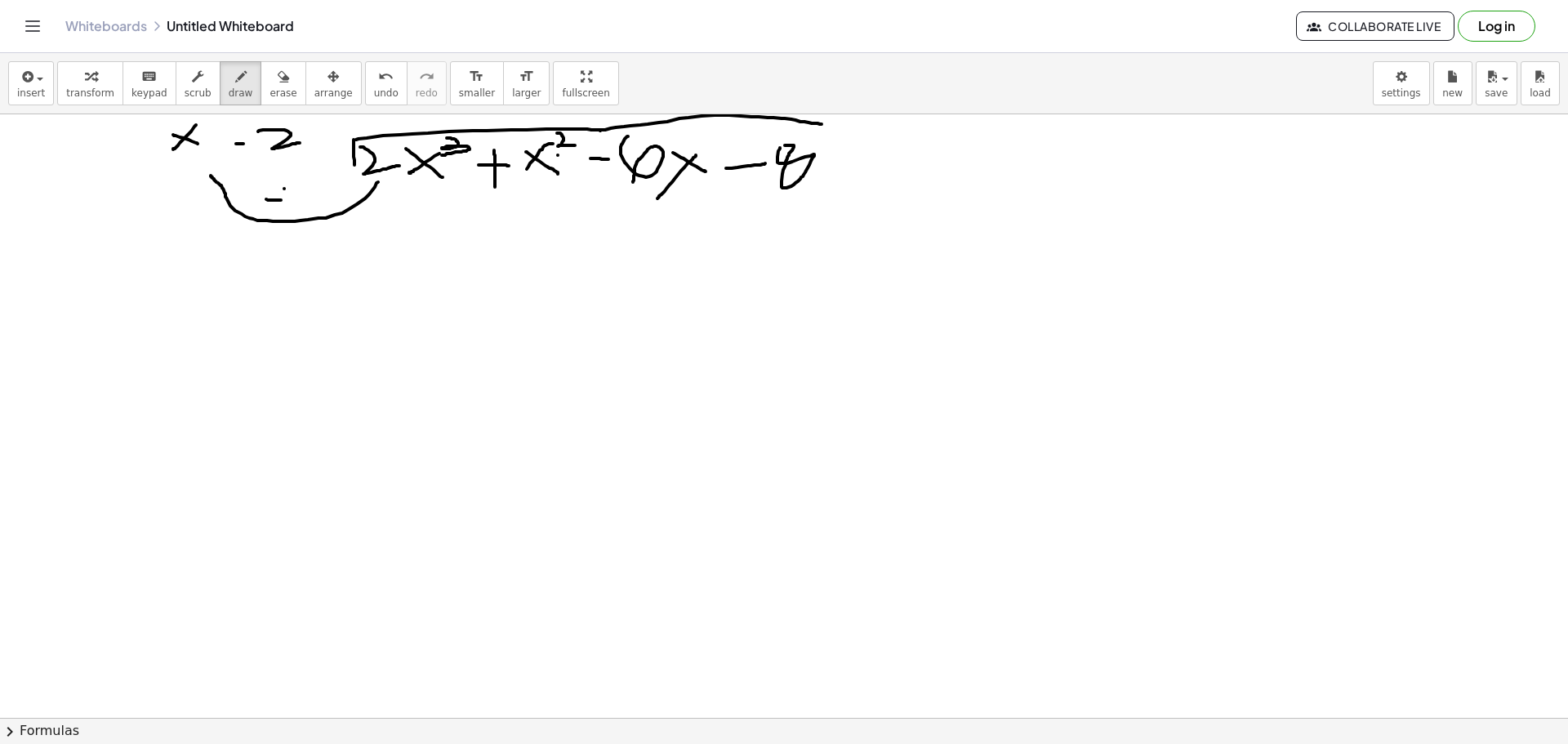
drag, startPoint x: 266, startPoint y: 199, endPoint x: 303, endPoint y: 203, distance: 37.2
drag, startPoint x: 396, startPoint y: 231, endPoint x: 443, endPoint y: 267, distance: 59.2
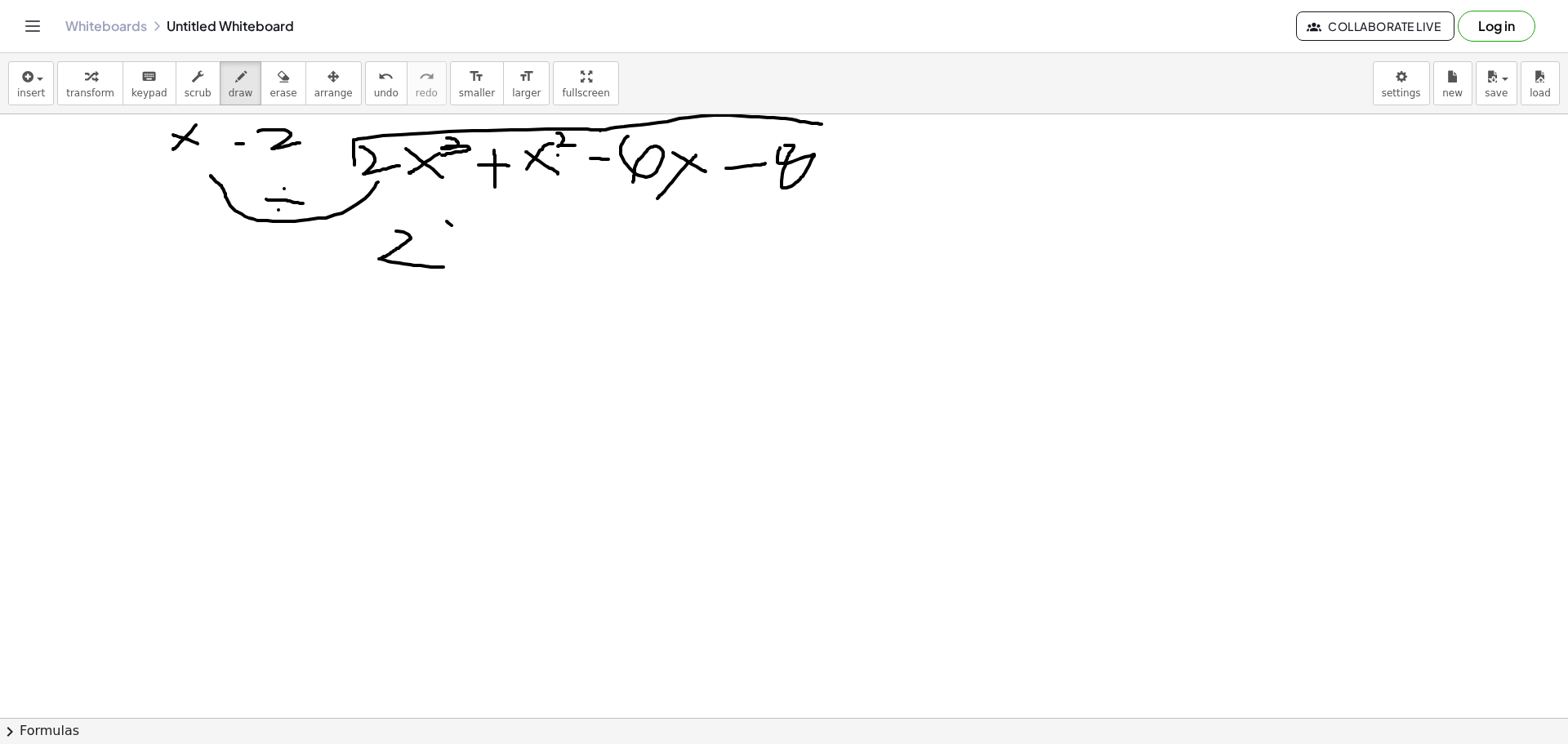
drag, startPoint x: 447, startPoint y: 221, endPoint x: 520, endPoint y: 266, distance: 85.8
drag, startPoint x: 514, startPoint y: 234, endPoint x: 474, endPoint y: 262, distance: 48.8
drag, startPoint x: 527, startPoint y: 205, endPoint x: 564, endPoint y: 234, distance: 47.0
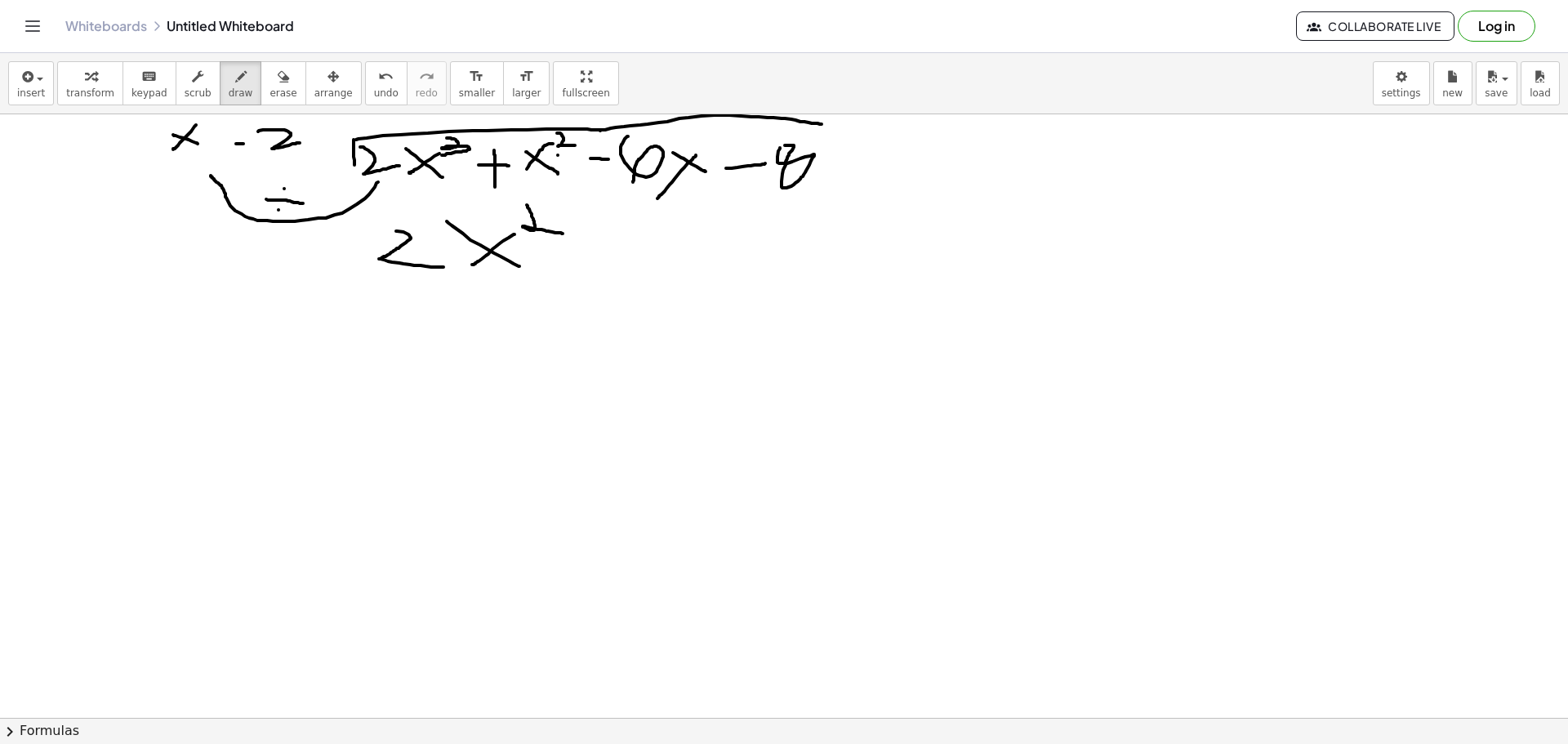
drag, startPoint x: 512, startPoint y: 208, endPoint x: 527, endPoint y: 205, distance: 15.3
click at [374, 98] on span "undo" at bounding box center [386, 93] width 24 height 12
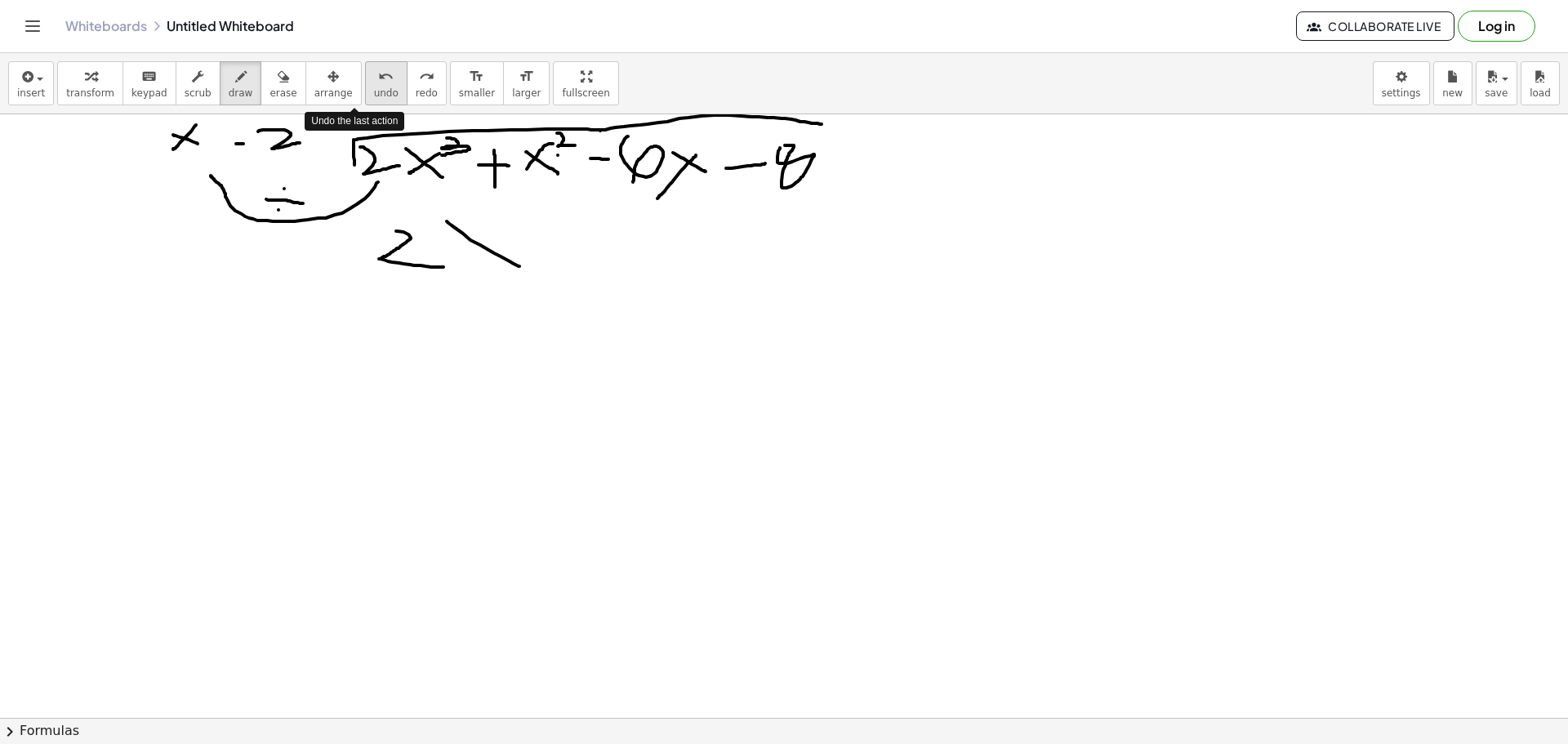
click at [374, 98] on span "undo" at bounding box center [386, 93] width 24 height 12
drag, startPoint x: 53, startPoint y: 190, endPoint x: 92, endPoint y: 209, distance: 43.4
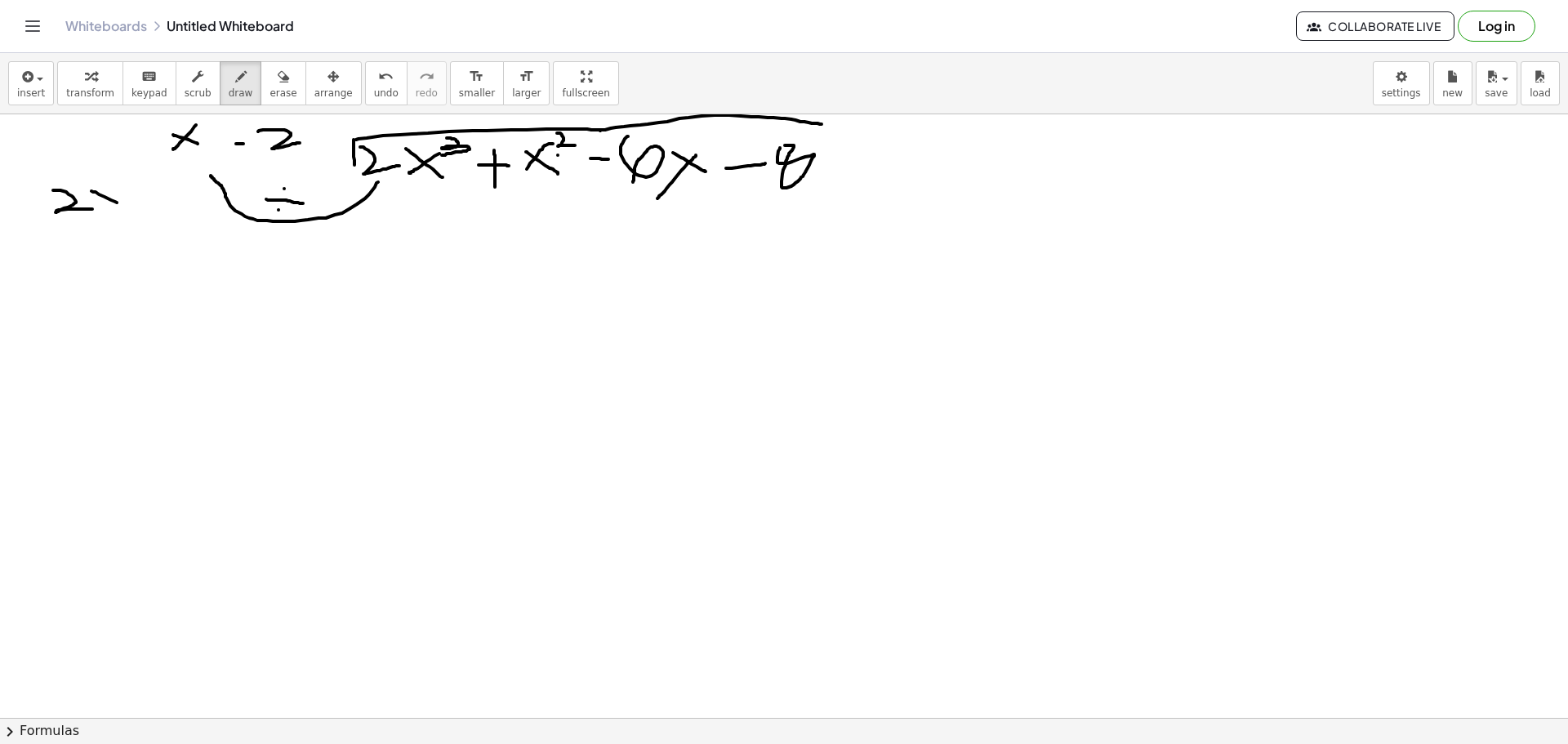
drag, startPoint x: 91, startPoint y: 191, endPoint x: 120, endPoint y: 204, distance: 31.8
drag, startPoint x: 116, startPoint y: 185, endPoint x: 97, endPoint y: 205, distance: 27.6
drag, startPoint x: 119, startPoint y: 168, endPoint x: 160, endPoint y: 182, distance: 43.3
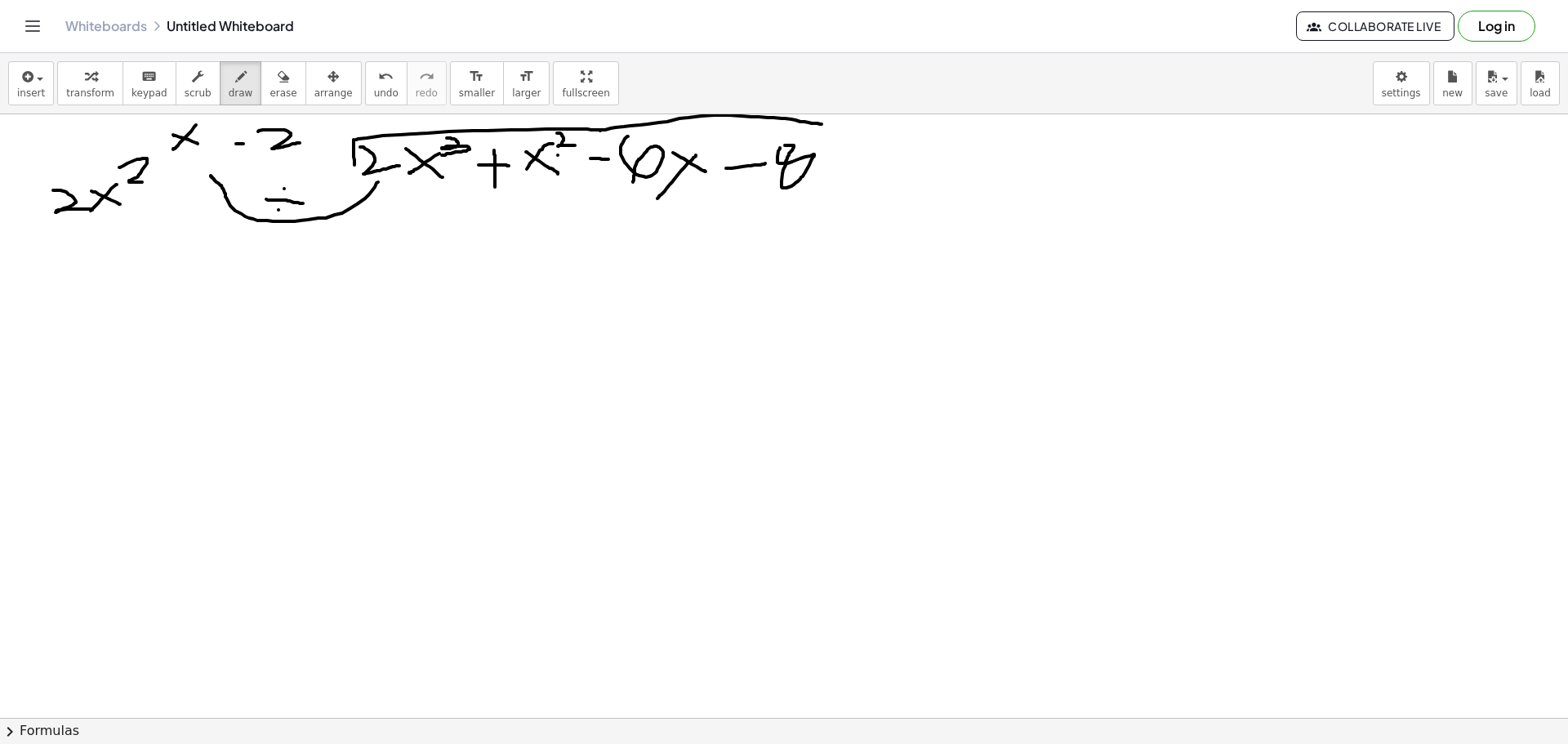
drag, startPoint x: 361, startPoint y: 209, endPoint x: 383, endPoint y: 187, distance: 31.1
drag, startPoint x: 355, startPoint y: 90, endPoint x: 362, endPoint y: 211, distance: 121.2
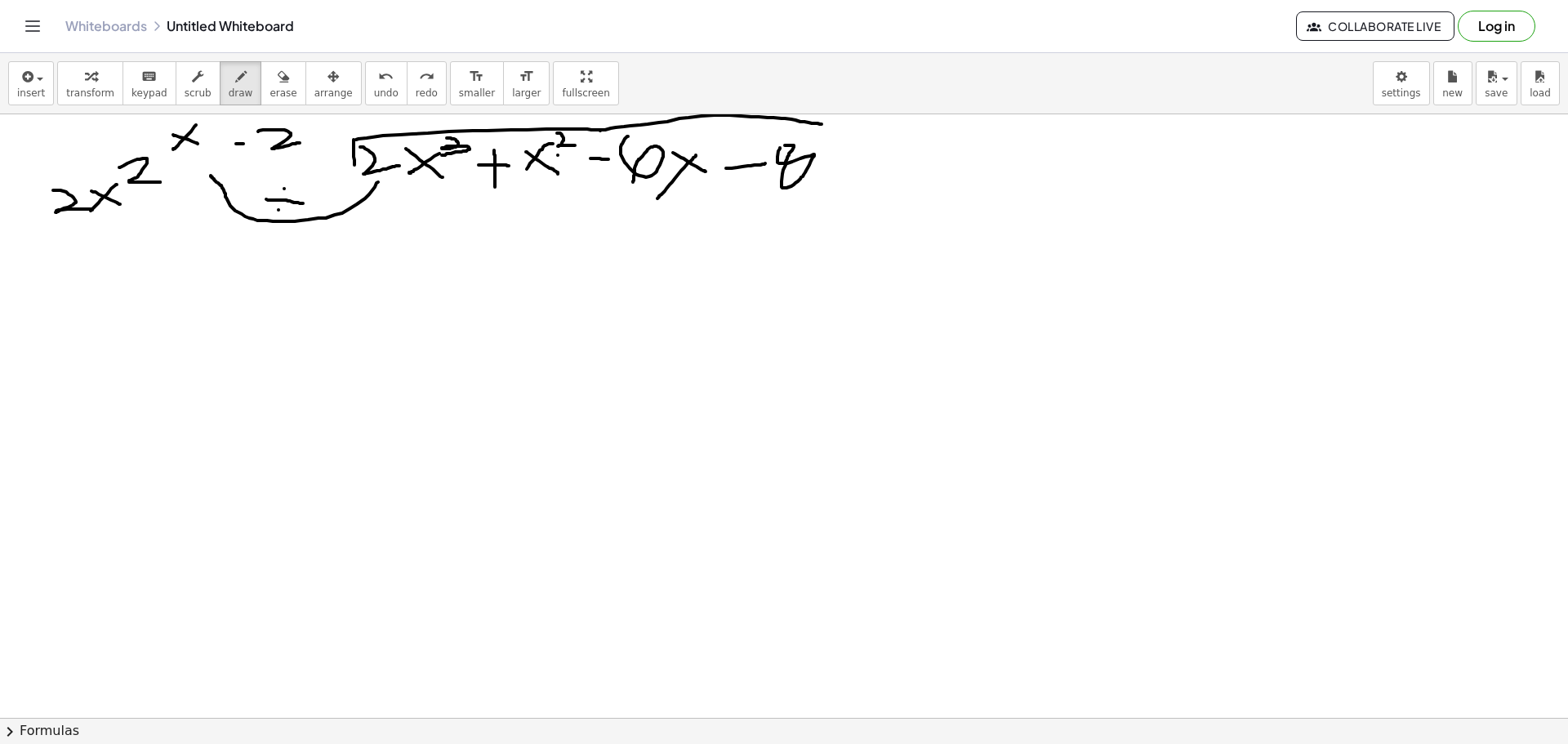
click at [362, 211] on div "insert select one: Math Expression Function Text Youtube Video Graphing Geometr…" at bounding box center [784, 399] width 1568 height 691
drag, startPoint x: 362, startPoint y: 211, endPoint x: 383, endPoint y: 237, distance: 33.4
drag, startPoint x: 383, startPoint y: 237, endPoint x: 392, endPoint y: 240, distance: 9.5
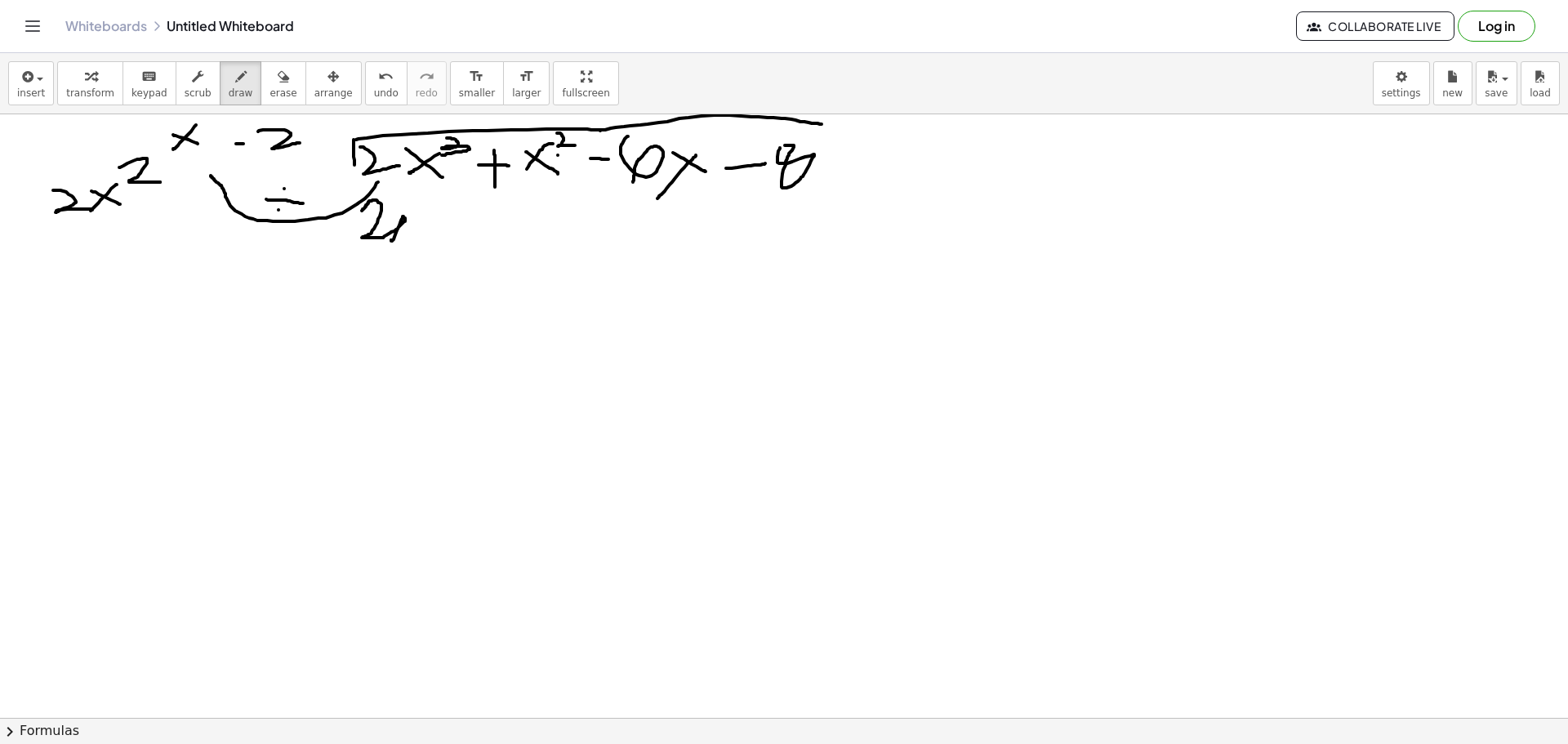
drag, startPoint x: 383, startPoint y: 216, endPoint x: 410, endPoint y: 238, distance: 34.8
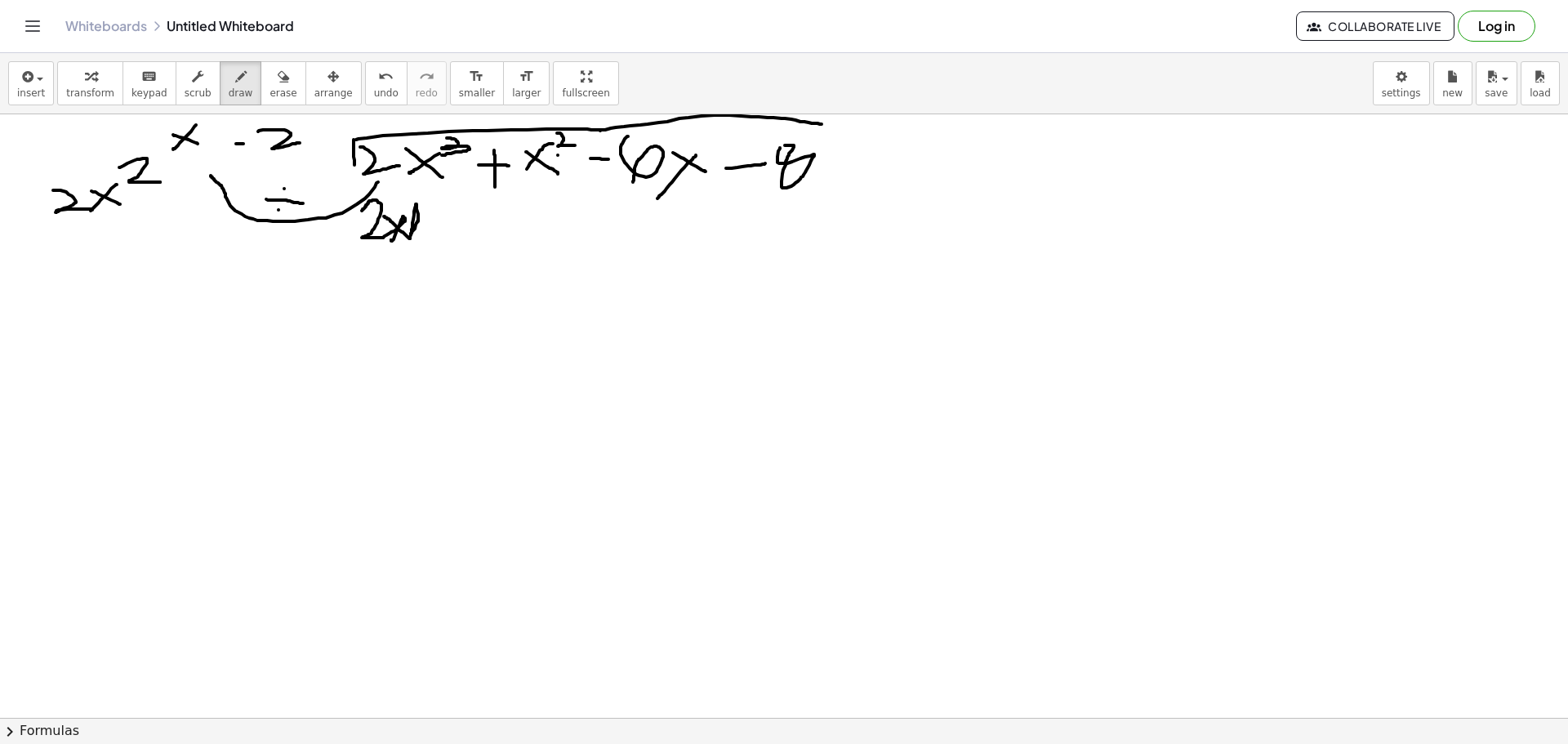
click at [374, 82] on div "undo" at bounding box center [386, 76] width 24 height 20
click at [378, 82] on icon "undo" at bounding box center [385, 77] width 15 height 20
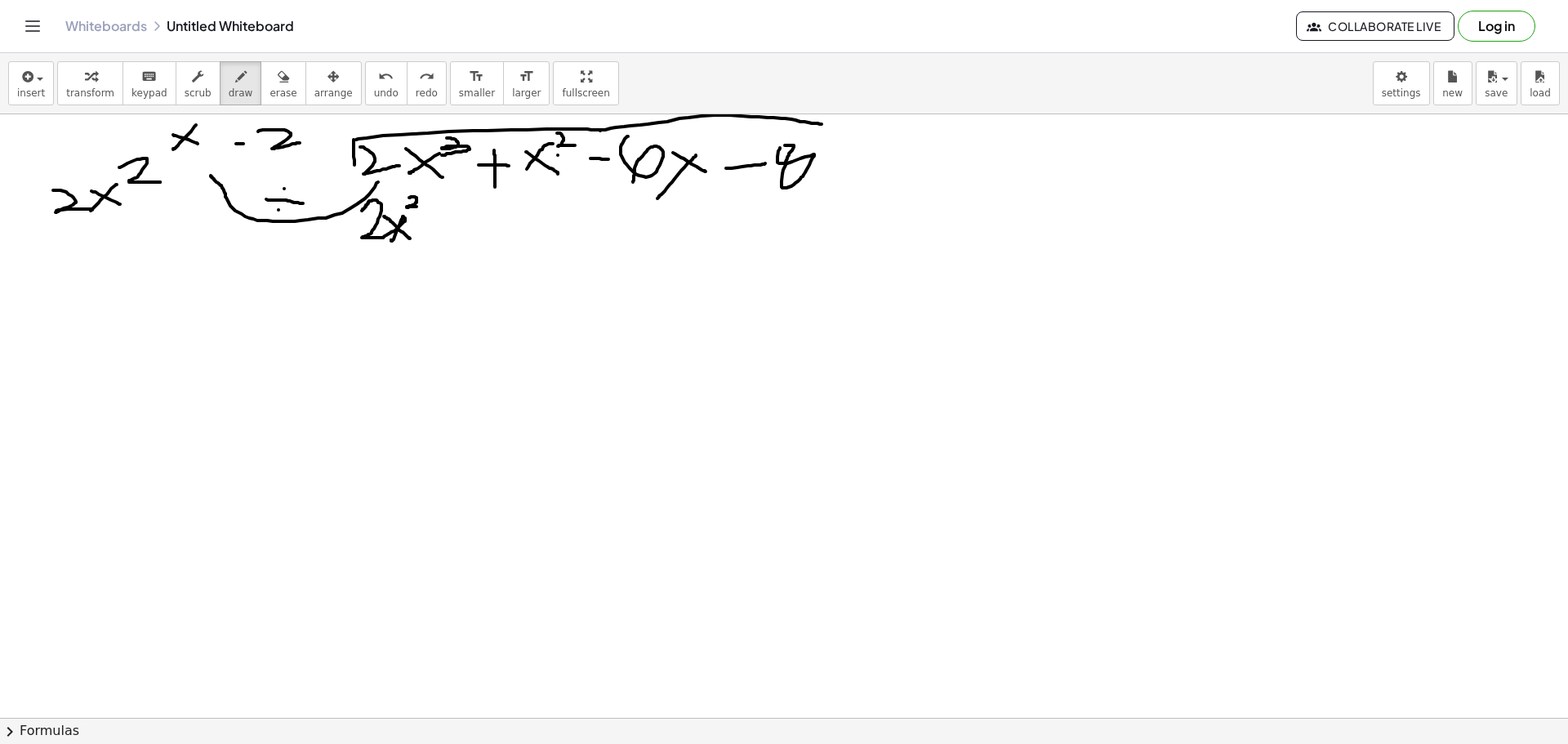
drag, startPoint x: 409, startPoint y: 197, endPoint x: 418, endPoint y: 207, distance: 13.5
drag, startPoint x: 438, startPoint y: 215, endPoint x: 438, endPoint y: 239, distance: 24.0
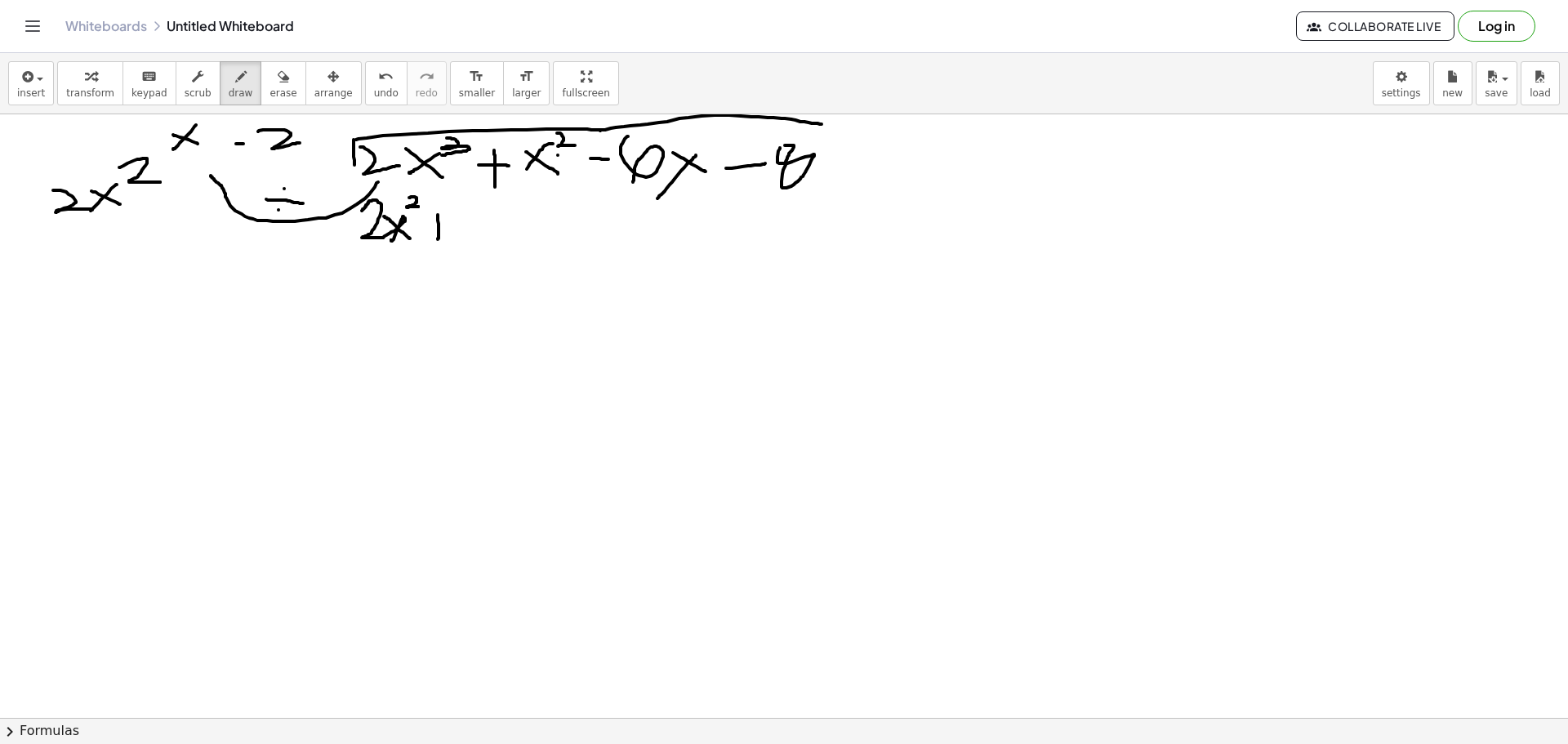
drag, startPoint x: 438, startPoint y: 239, endPoint x: 425, endPoint y: 224, distance: 19.8
drag, startPoint x: 425, startPoint y: 224, endPoint x: 459, endPoint y: 221, distance: 34.1
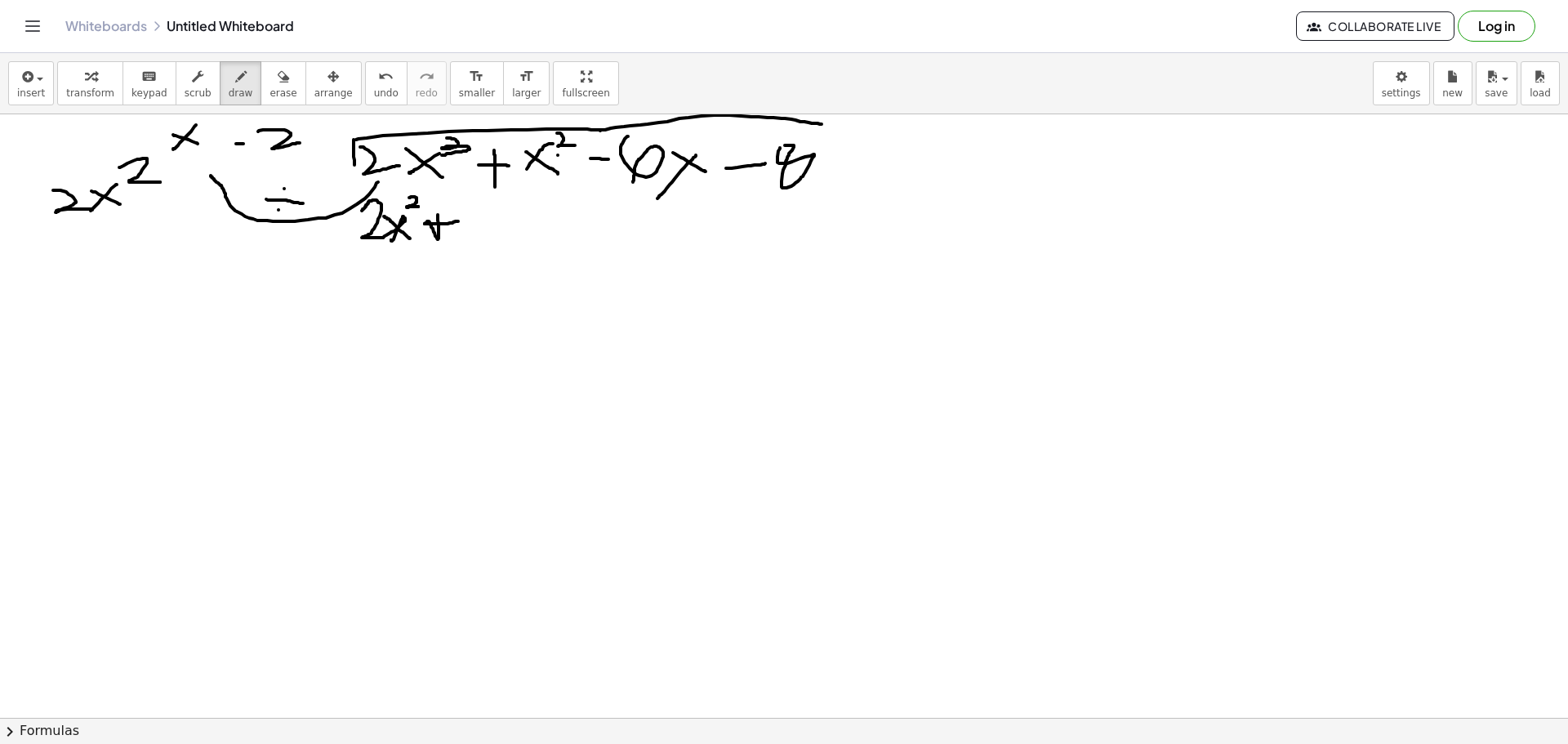
drag, startPoint x: 484, startPoint y: 219, endPoint x: 502, endPoint y: 222, distance: 18.2
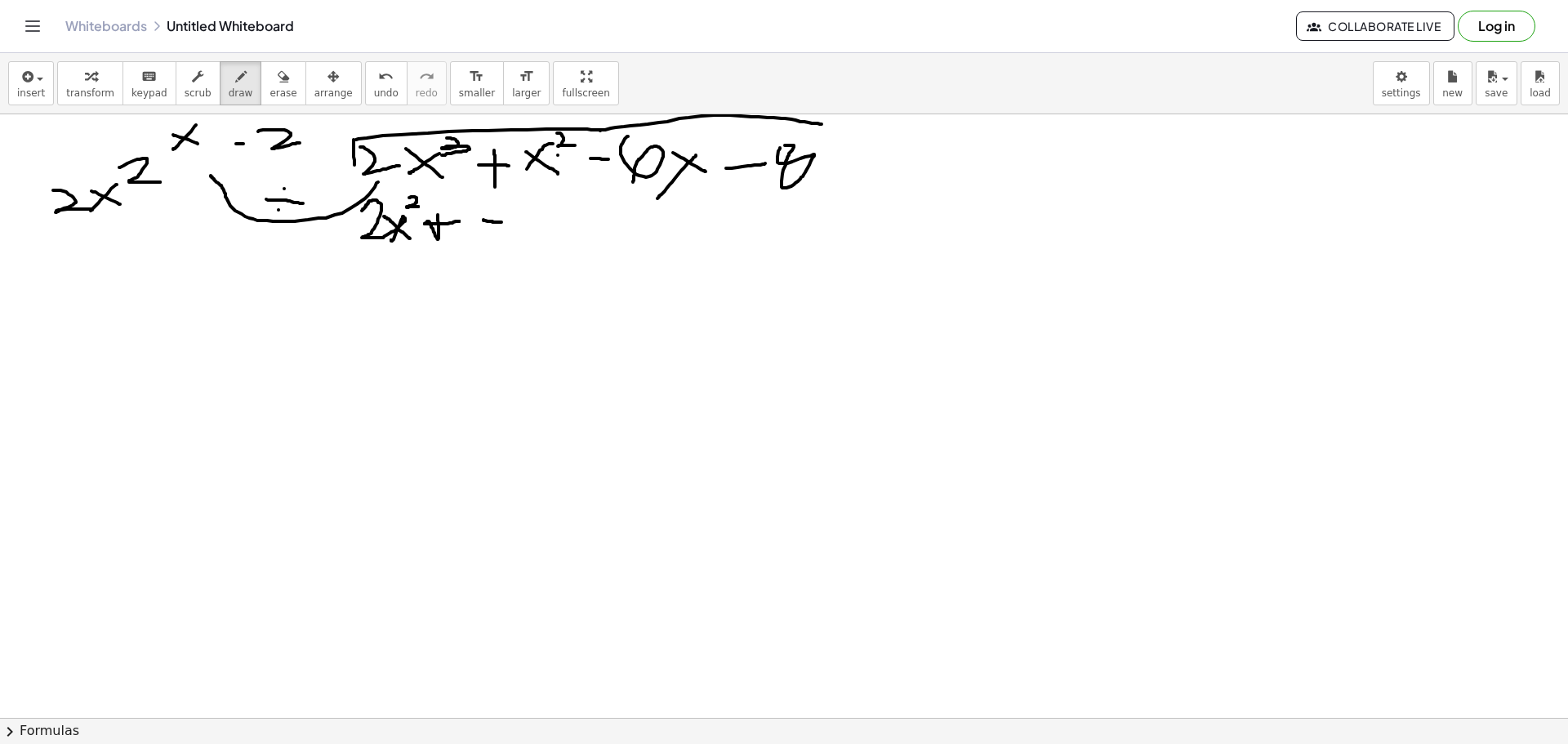
drag, startPoint x: 521, startPoint y: 197, endPoint x: 524, endPoint y: 253, distance: 56.1
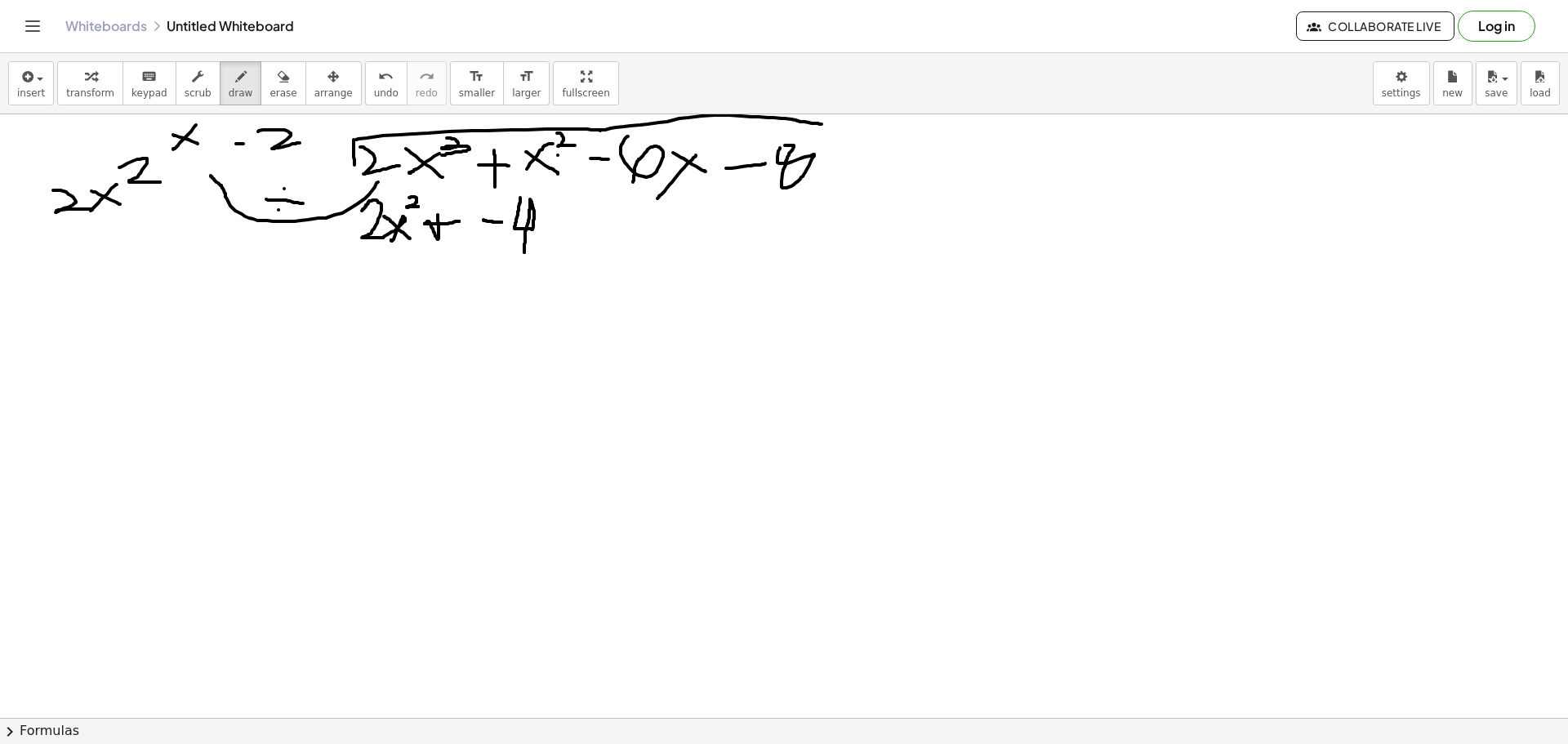
drag, startPoint x: 524, startPoint y: 253, endPoint x: 538, endPoint y: 245, distance: 16.1
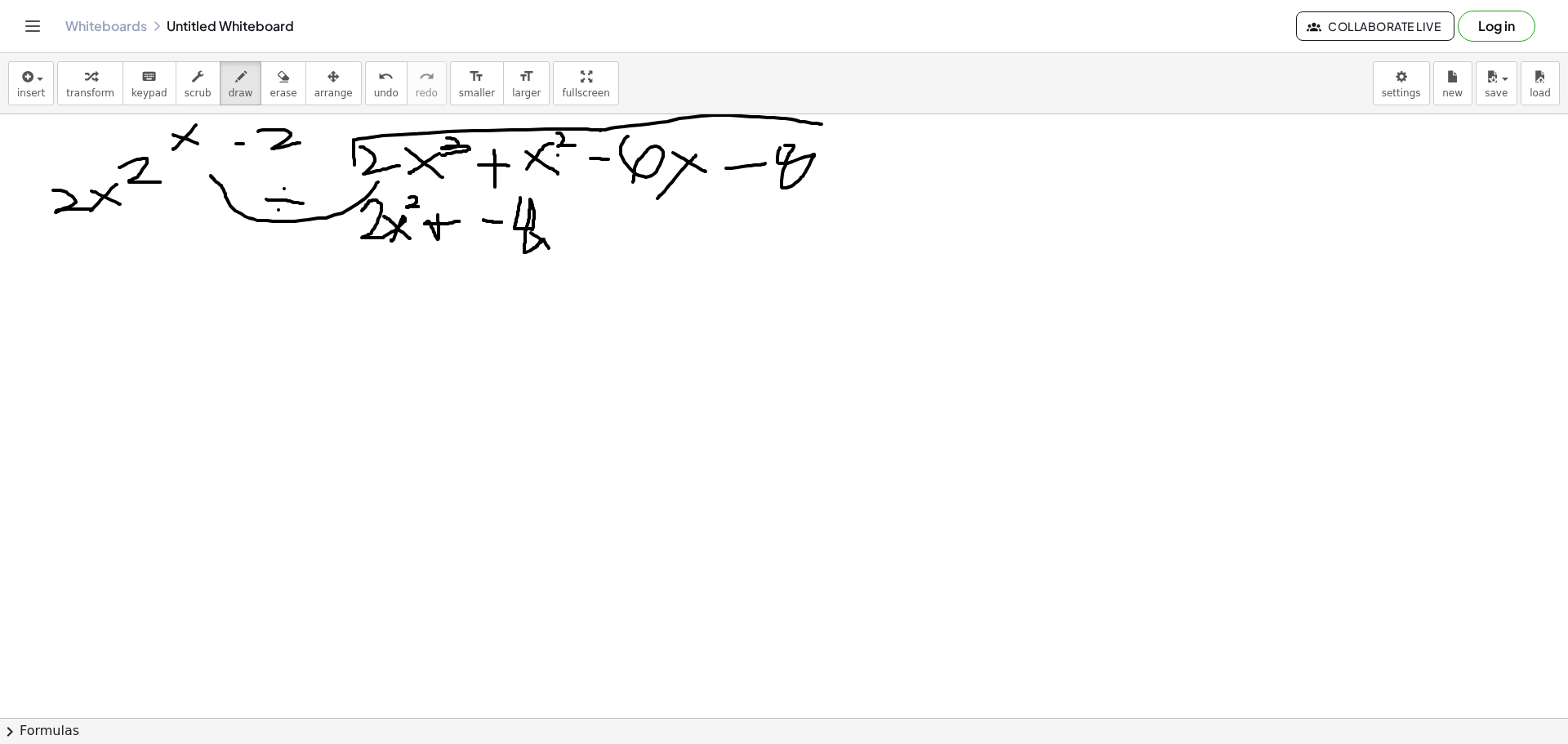
drag, startPoint x: 530, startPoint y: 233, endPoint x: 551, endPoint y: 251, distance: 27.7
drag, startPoint x: 548, startPoint y: 229, endPoint x: 529, endPoint y: 256, distance: 33.0
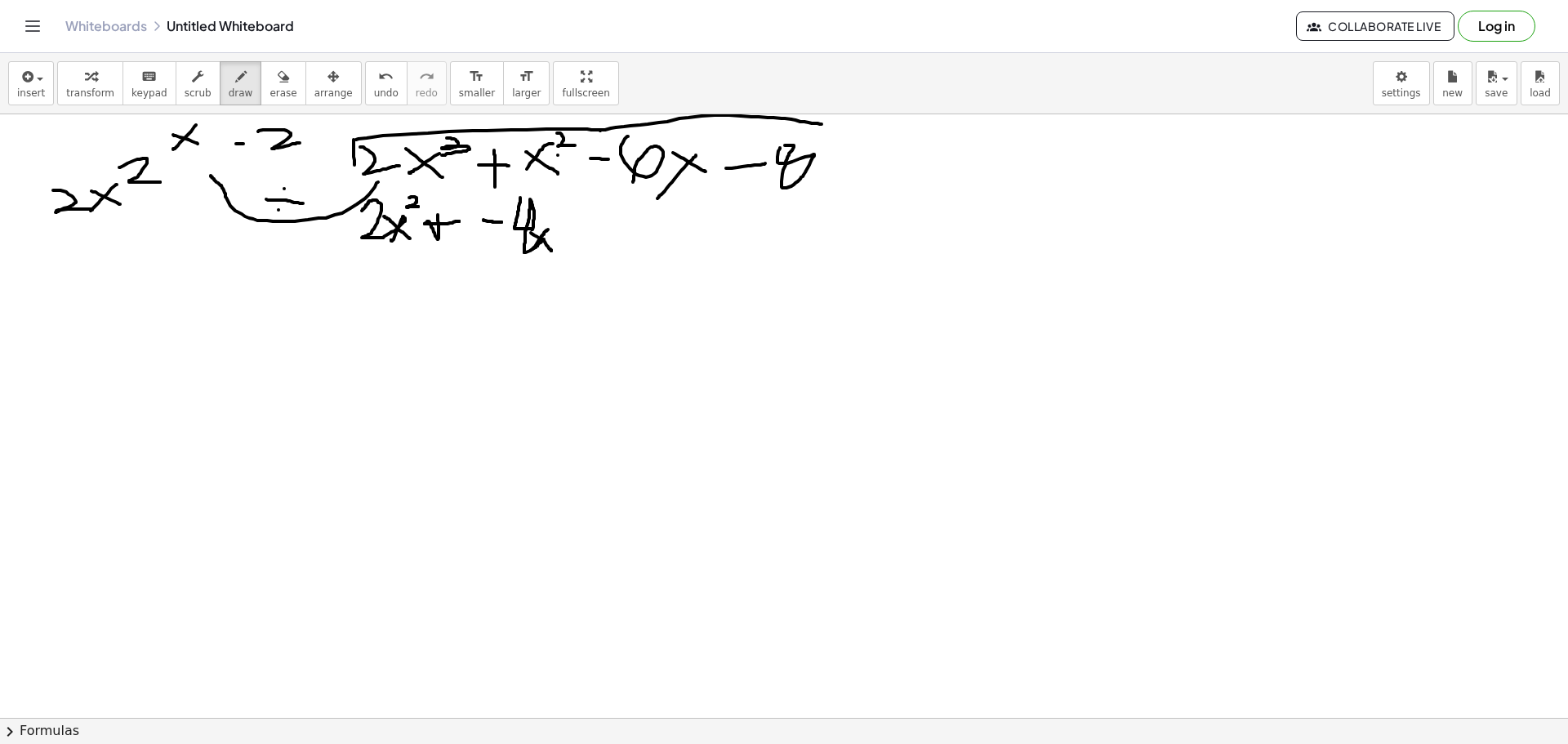
drag, startPoint x: 557, startPoint y: 202, endPoint x: 574, endPoint y: 227, distance: 30.2
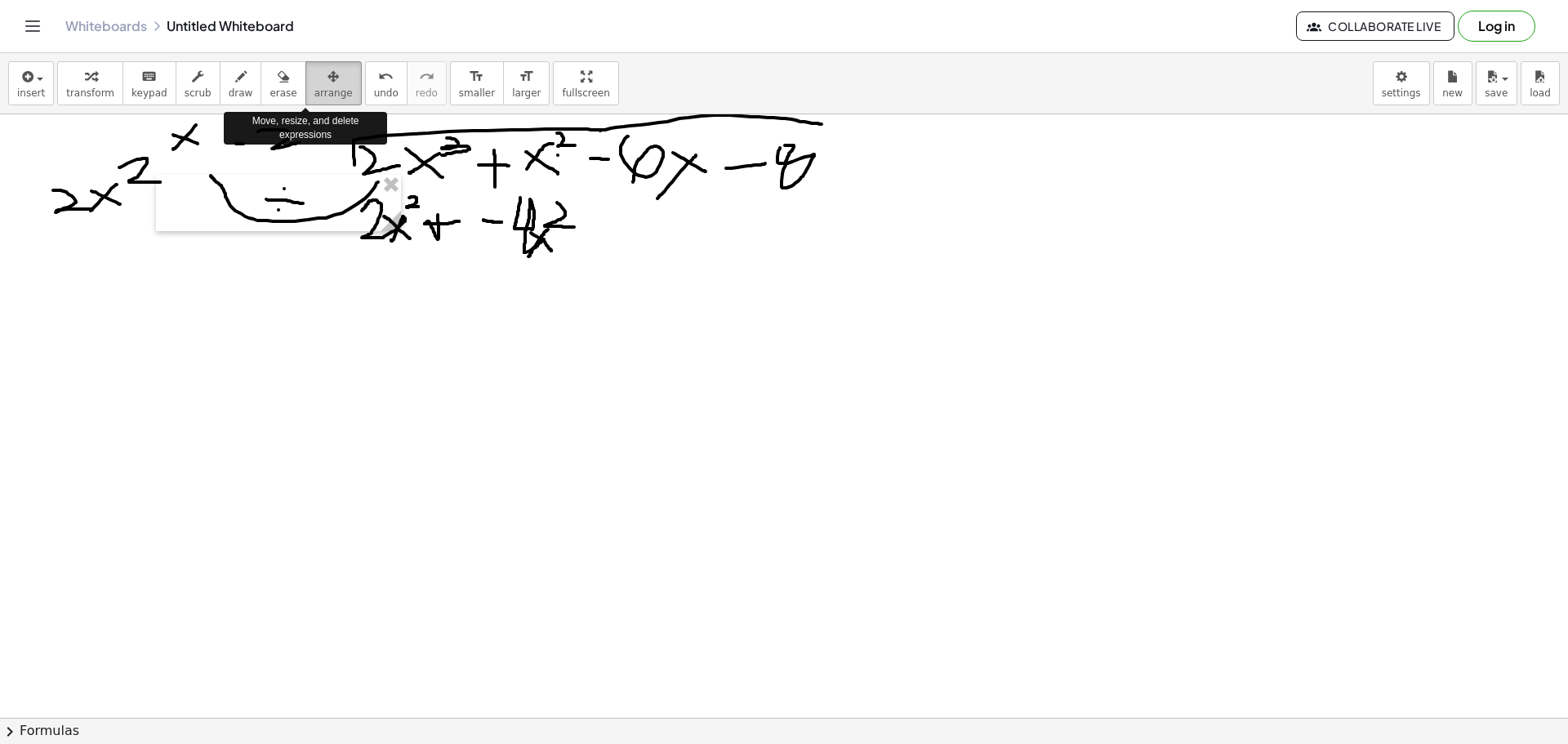
click at [321, 94] on span "arrange" at bounding box center [333, 93] width 39 height 12
drag, startPoint x: 454, startPoint y: 161, endPoint x: 465, endPoint y: 242, distance: 81.7
drag, startPoint x: 465, startPoint y: 242, endPoint x: 196, endPoint y: 342, distance: 287.0
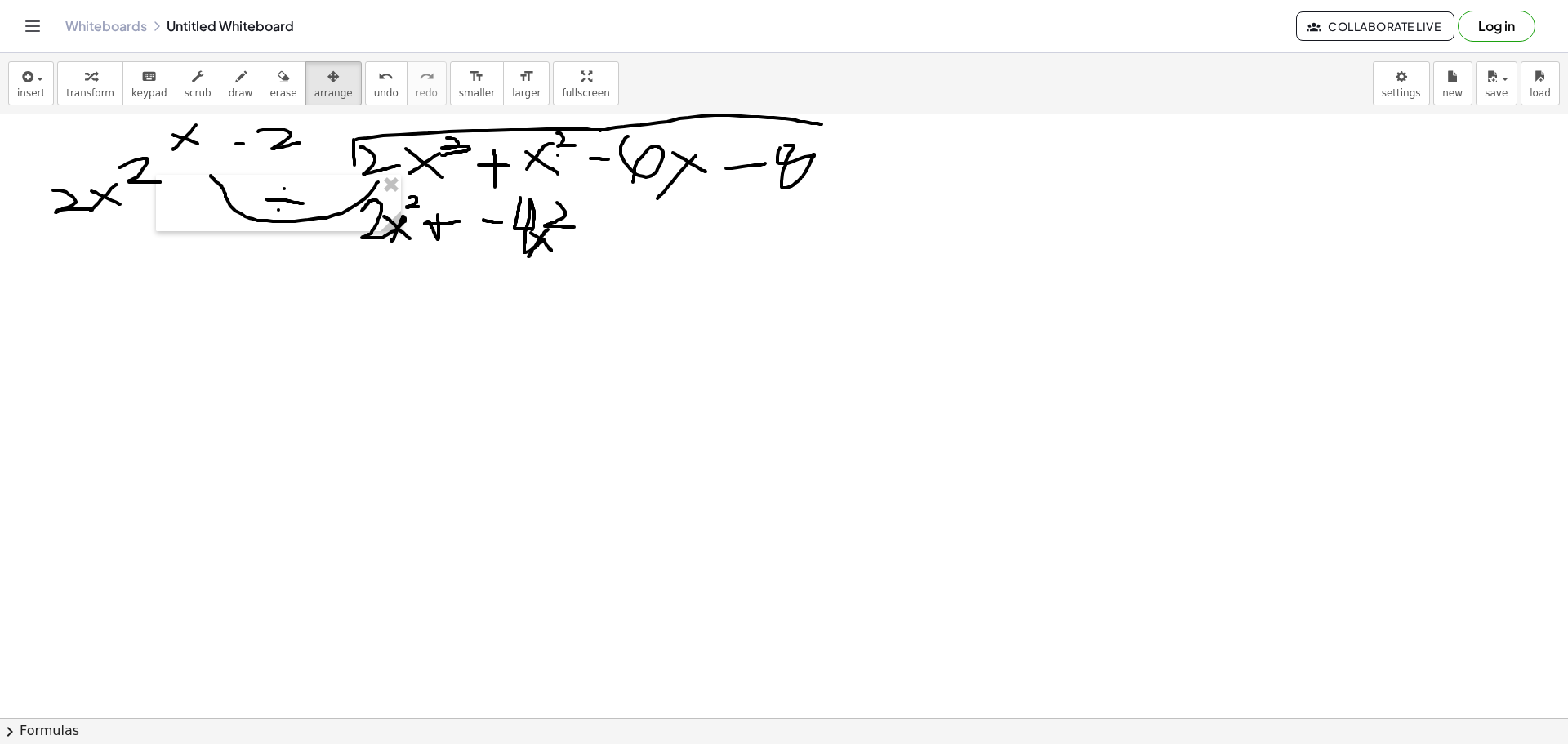
drag, startPoint x: 196, startPoint y: 342, endPoint x: 259, endPoint y: 148, distance: 204.0
drag, startPoint x: 228, startPoint y: 95, endPoint x: 254, endPoint y: 93, distance: 26.1
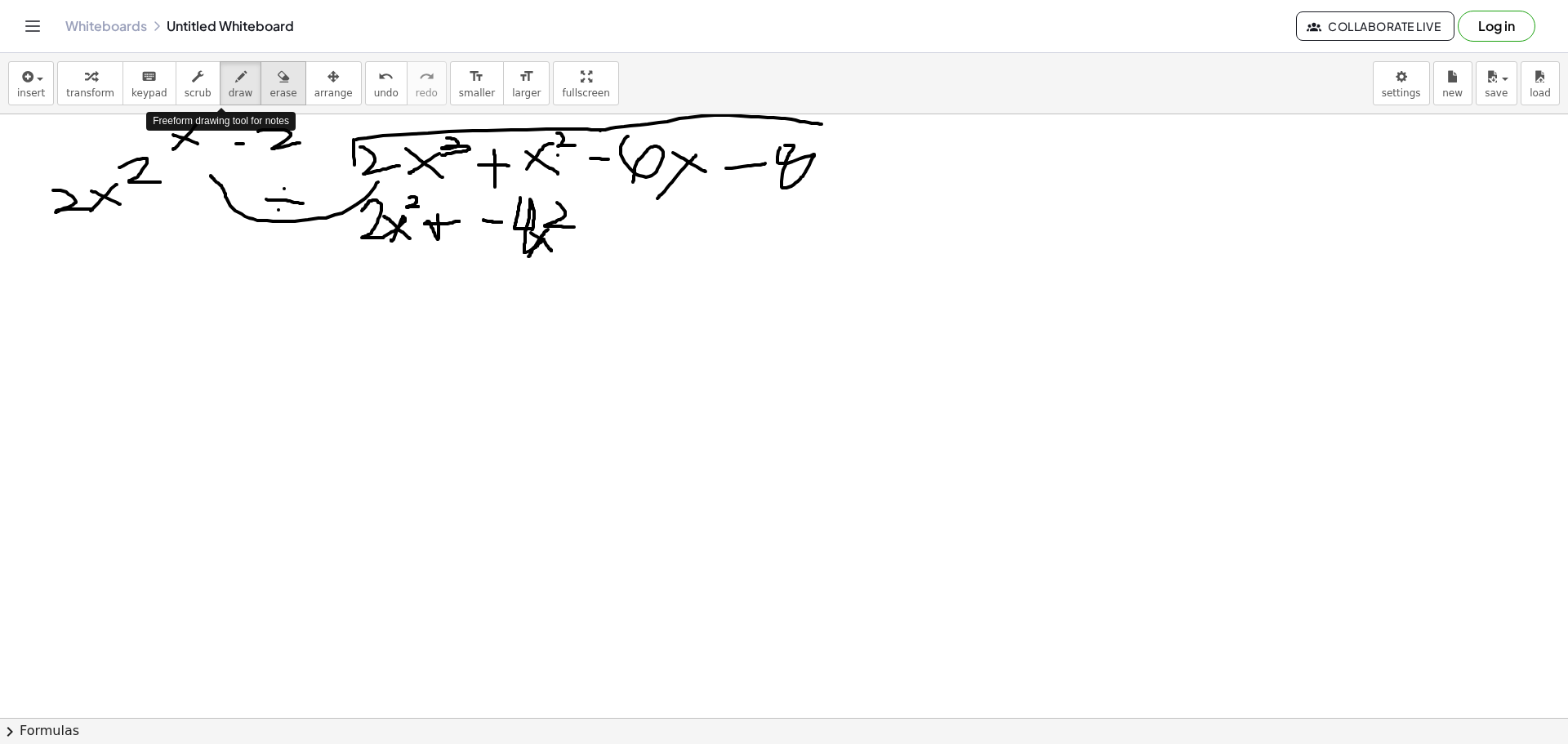
click at [254, 93] on div "transform keyboard keypad scrub draw erase arrange" at bounding box center [208, 83] width 304 height 44
click at [270, 93] on span "erase" at bounding box center [283, 93] width 27 height 12
drag, startPoint x: 447, startPoint y: 215, endPoint x: 445, endPoint y: 233, distance: 18.1
